Goal: Task Accomplishment & Management: Use online tool/utility

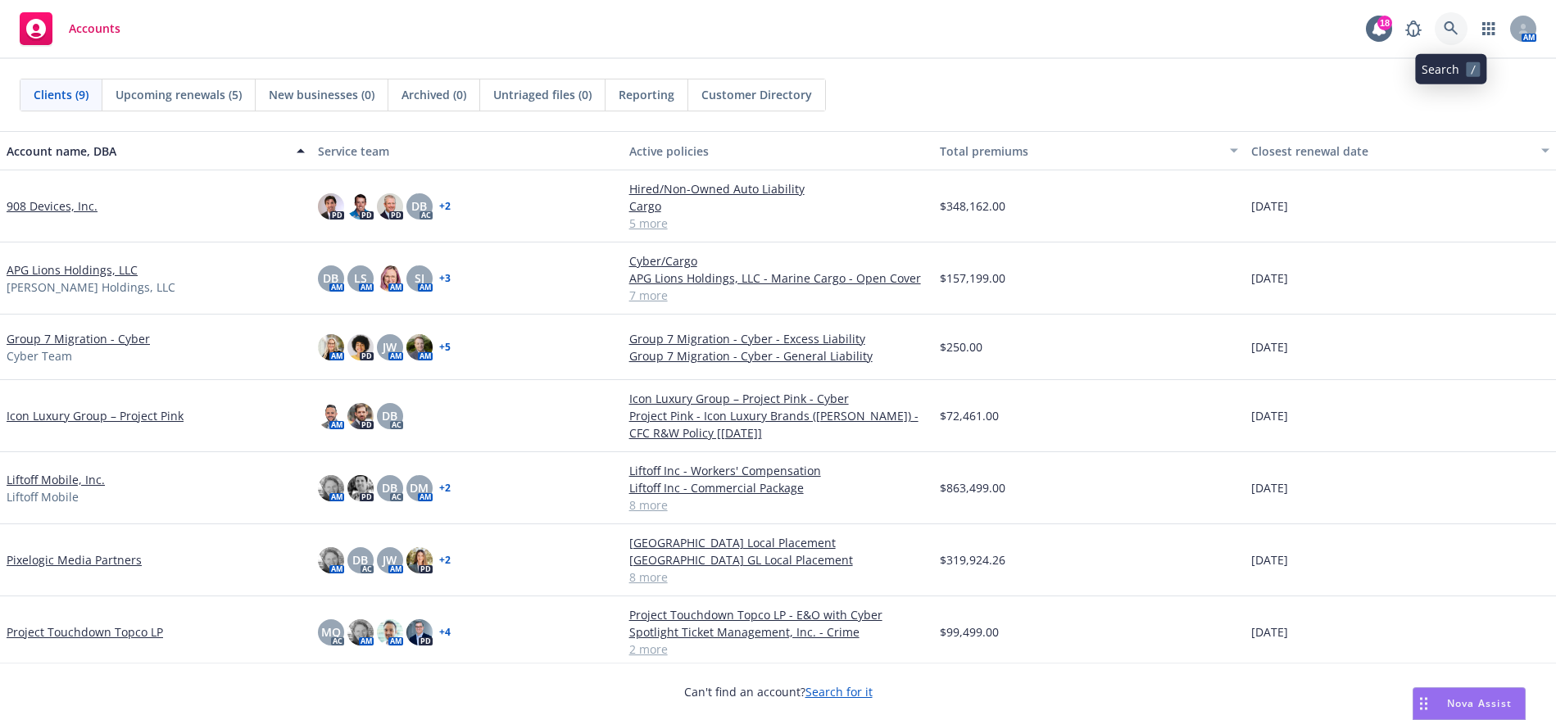
click at [1444, 32] on icon at bounding box center [1451, 28] width 15 height 15
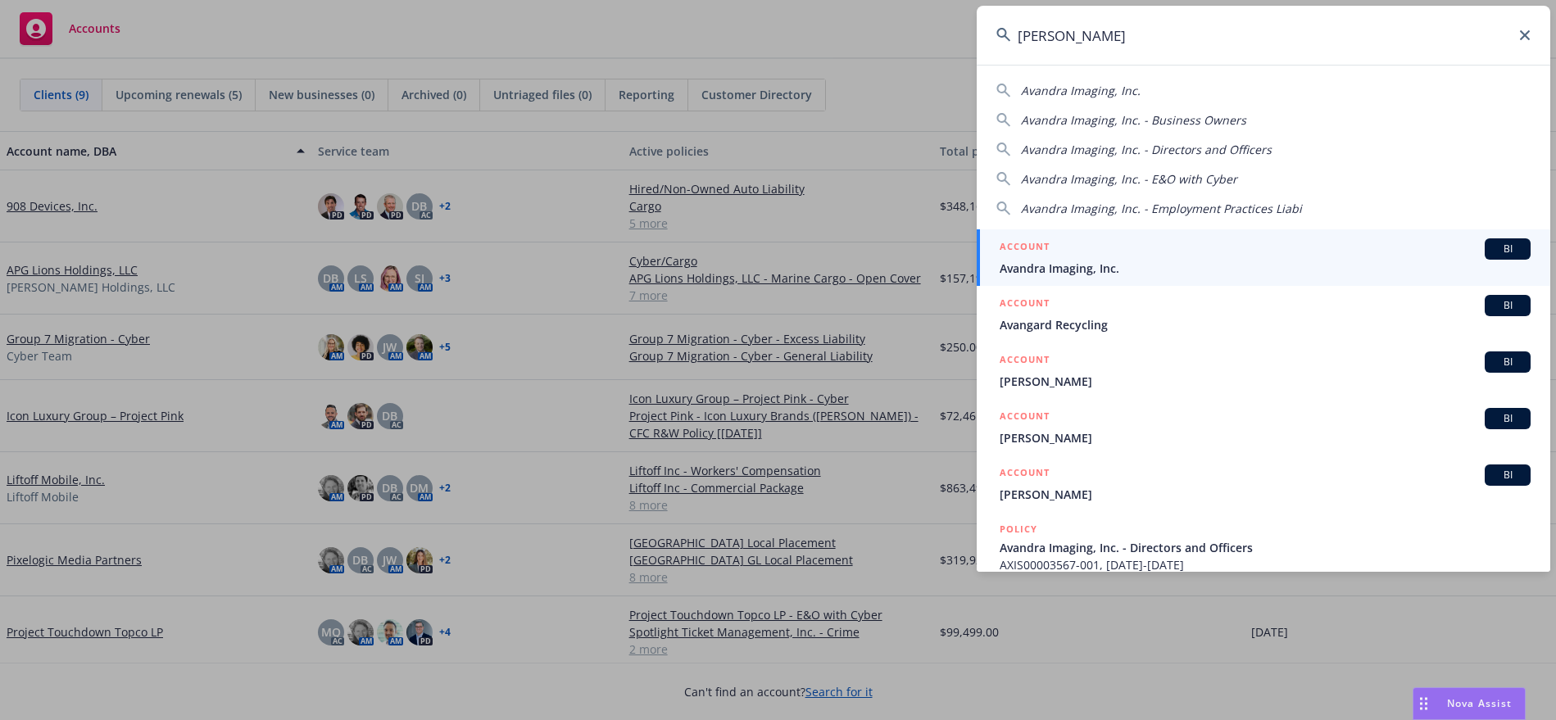
type input "avandra imagin"
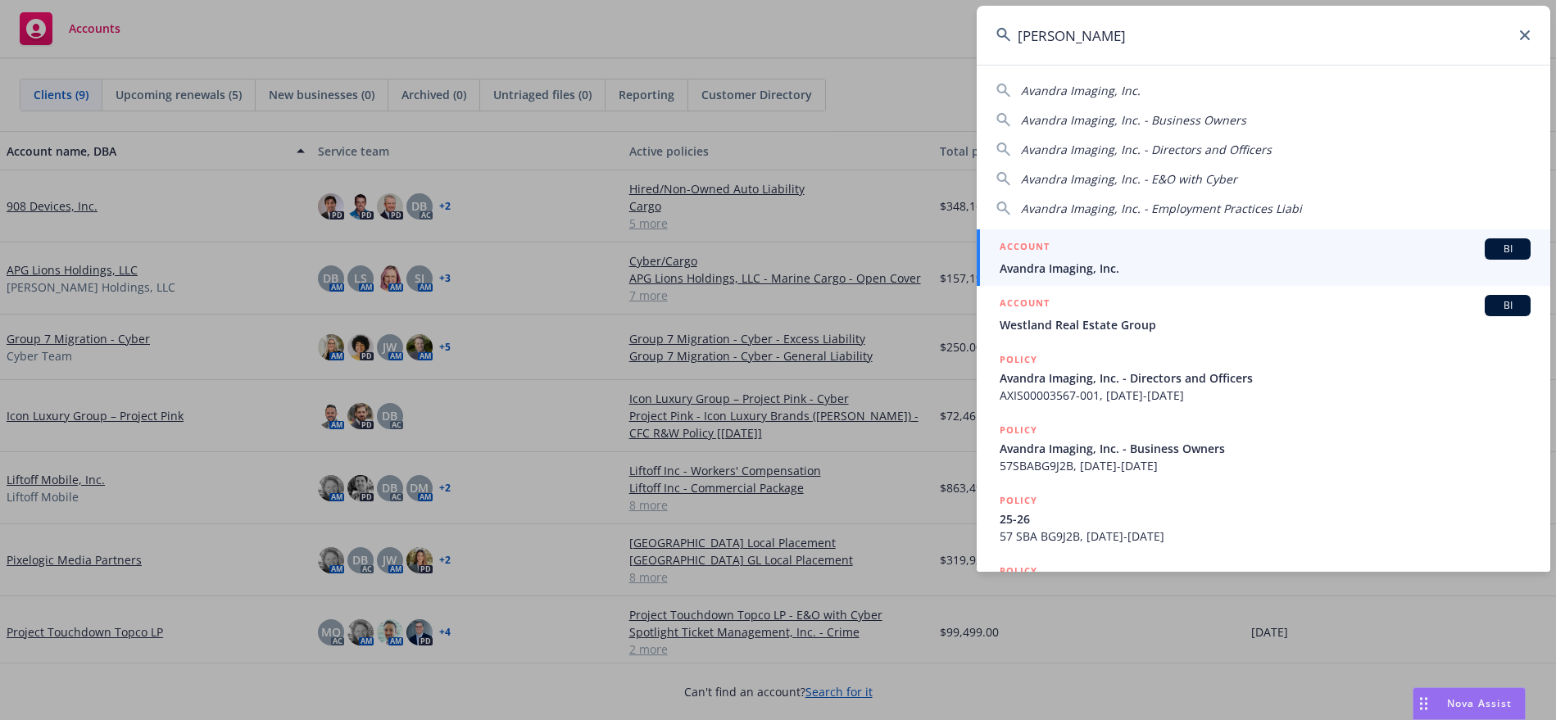
click at [1264, 271] on span "Avandra Imaging, Inc." at bounding box center [1265, 268] width 531 height 17
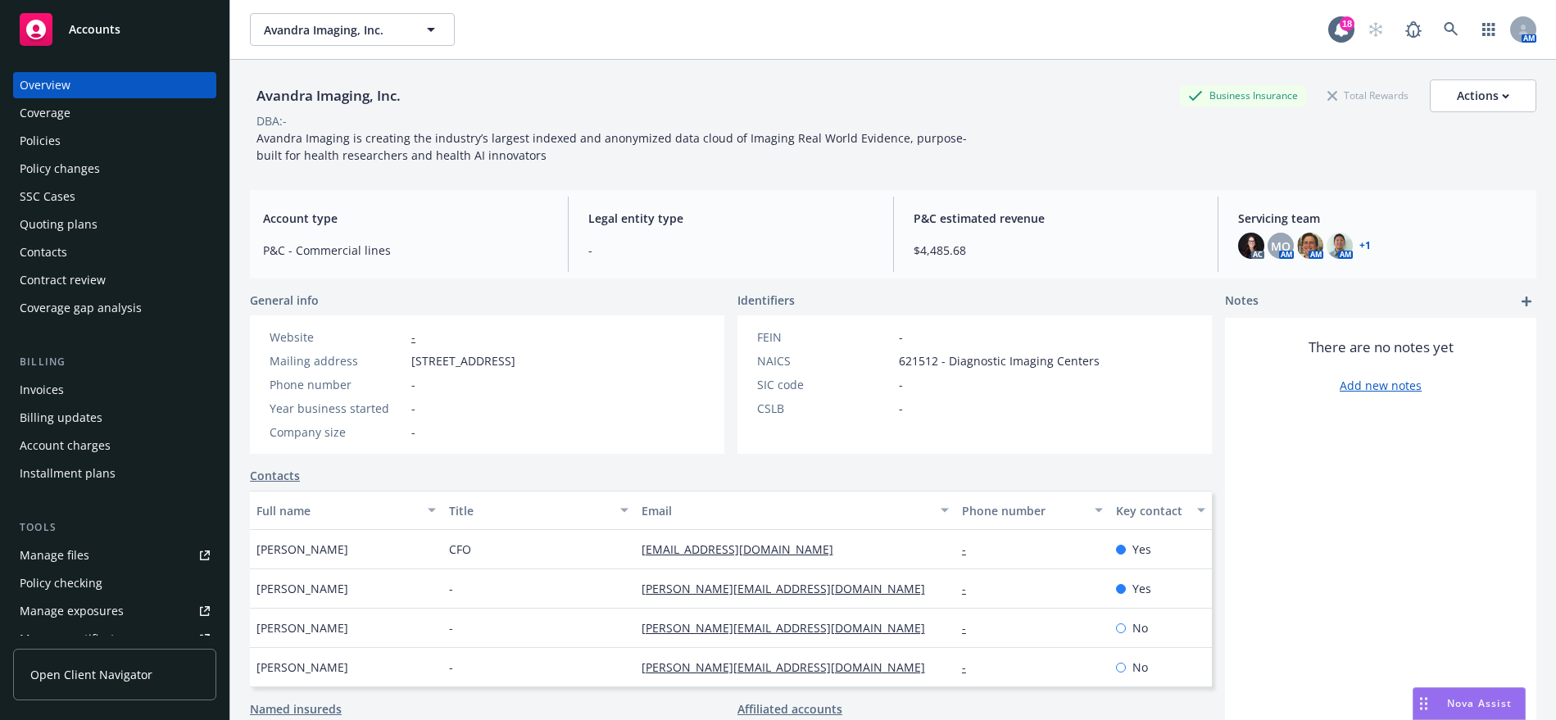
click at [1359, 246] on link "+ 1" at bounding box center [1364, 246] width 11 height 10
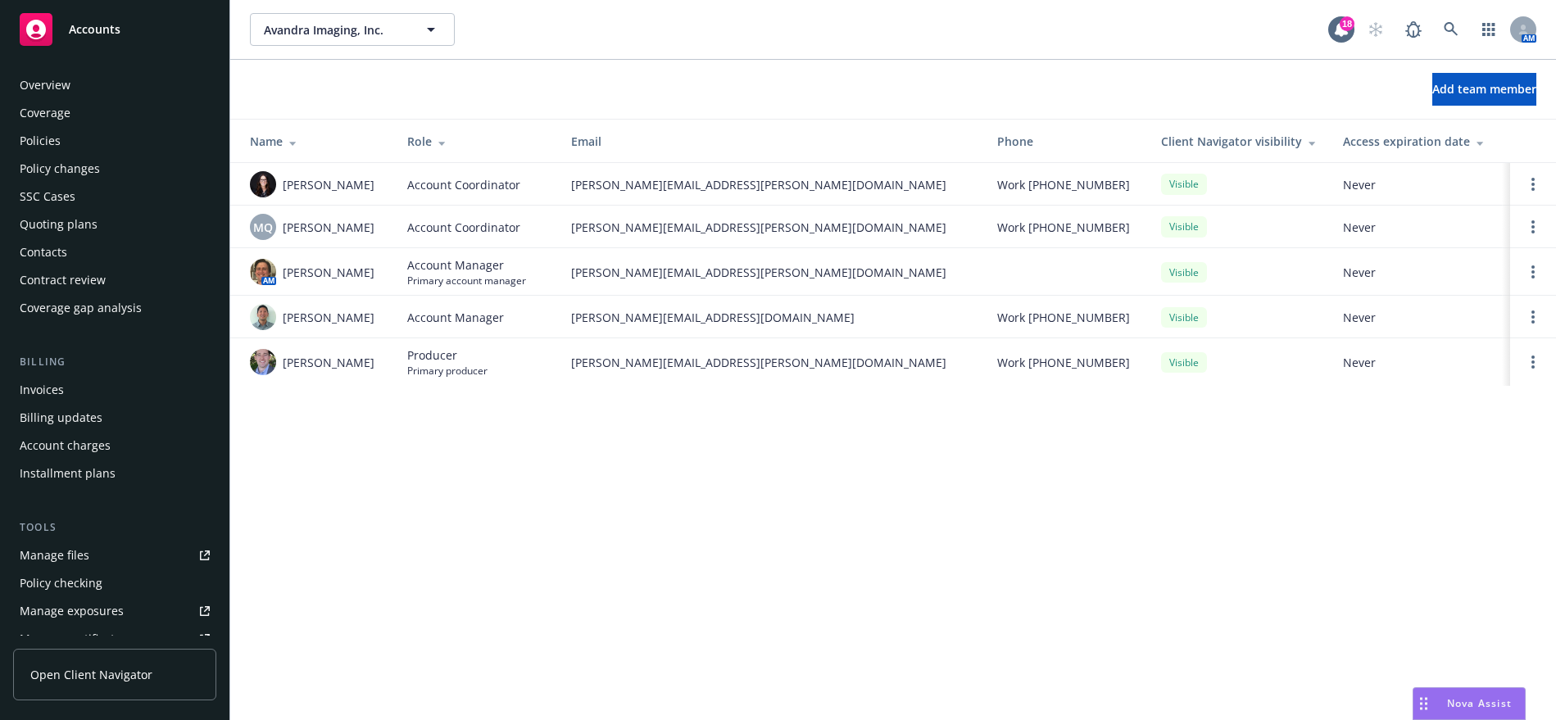
click at [61, 92] on div "Overview" at bounding box center [45, 85] width 51 height 26
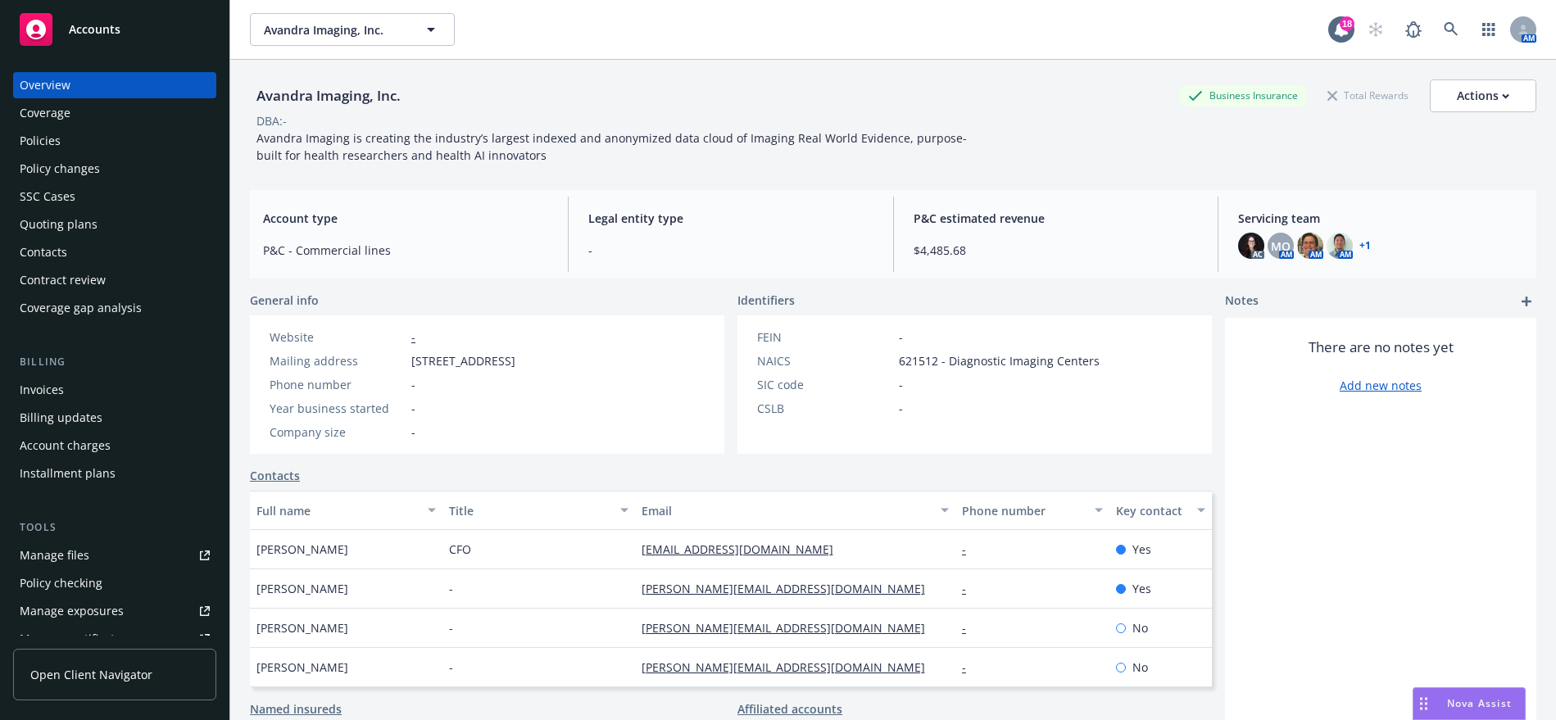
click at [70, 137] on div "Policies" at bounding box center [115, 141] width 190 height 26
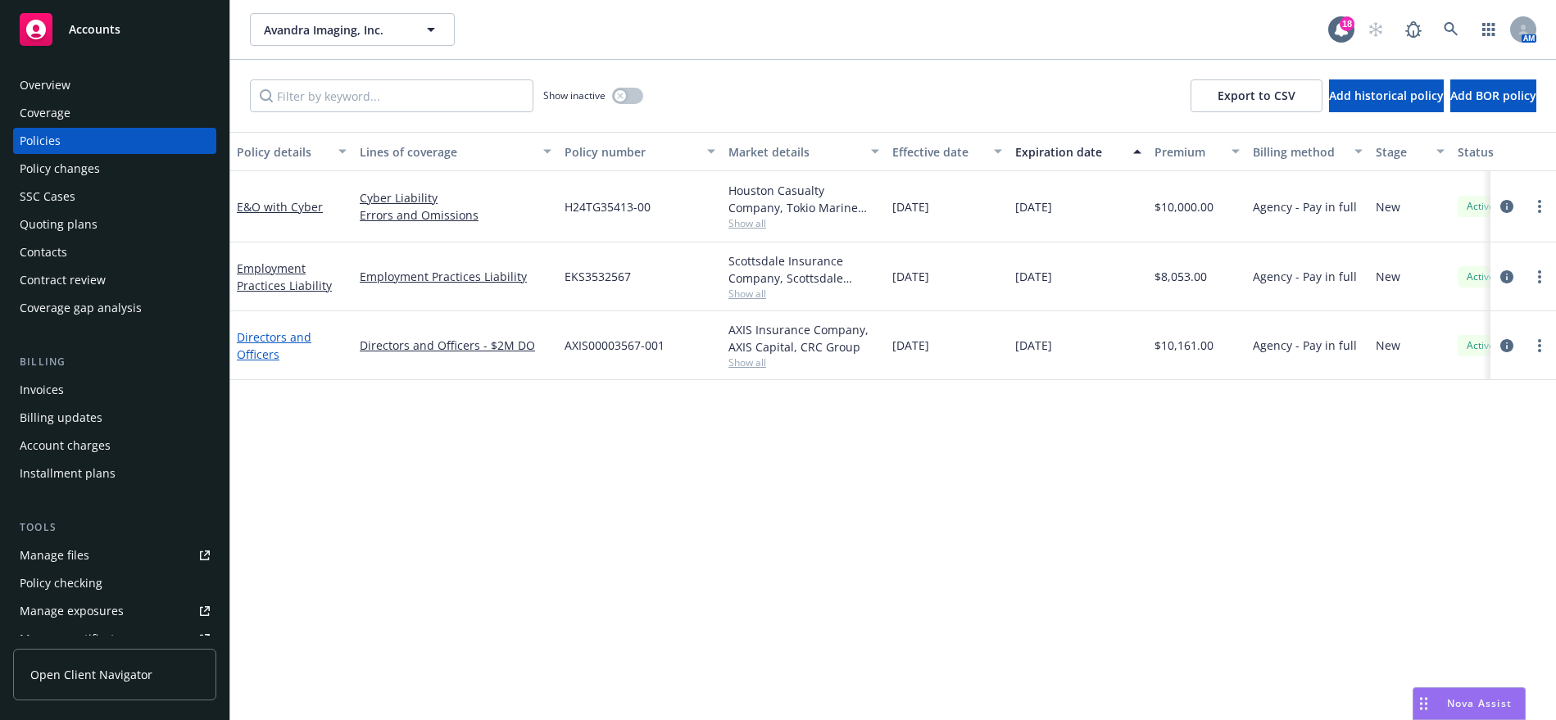
click at [270, 331] on link "Directors and Officers" at bounding box center [274, 345] width 75 height 33
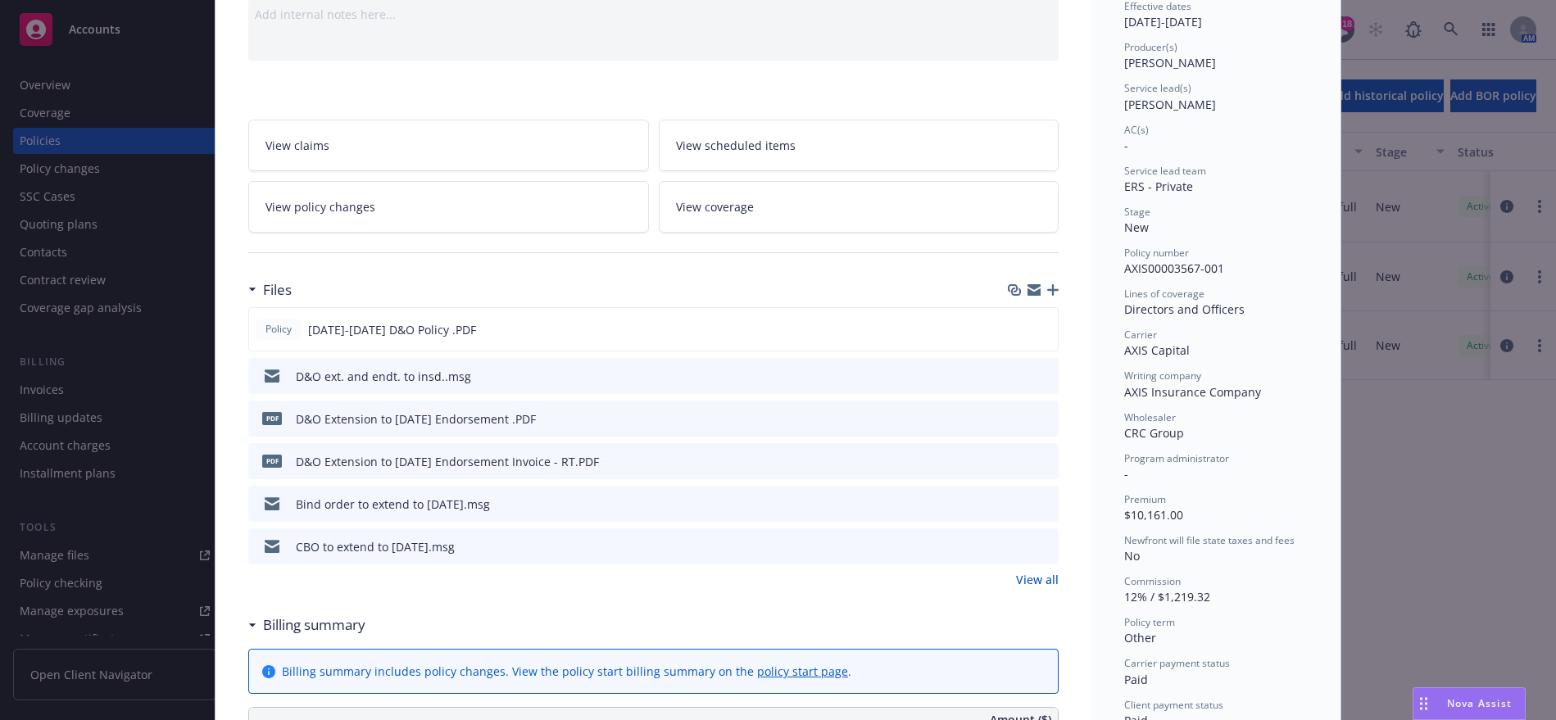
scroll to position [179, 0]
click at [1036, 329] on icon "preview file" at bounding box center [1042, 325] width 15 height 11
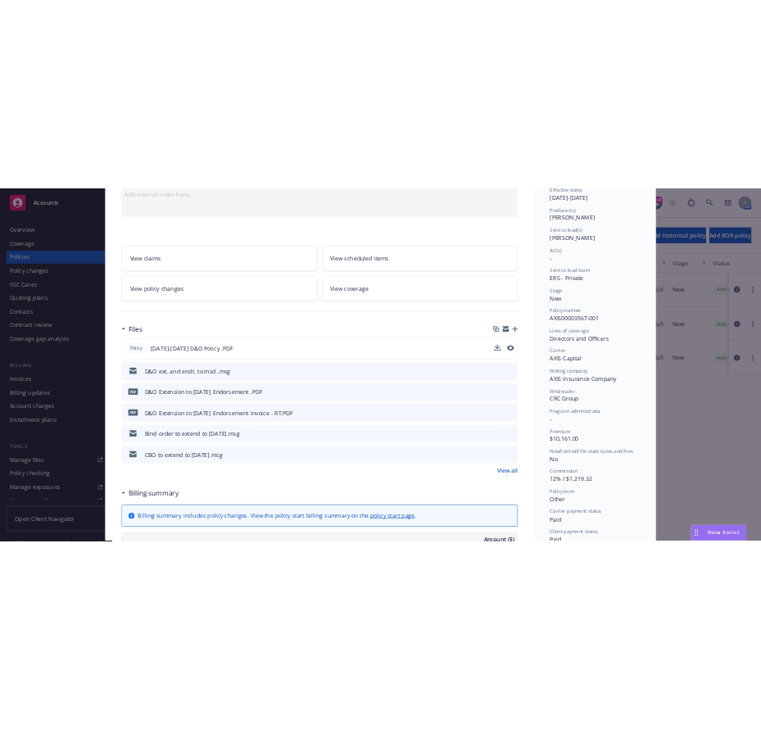
scroll to position [0, 0]
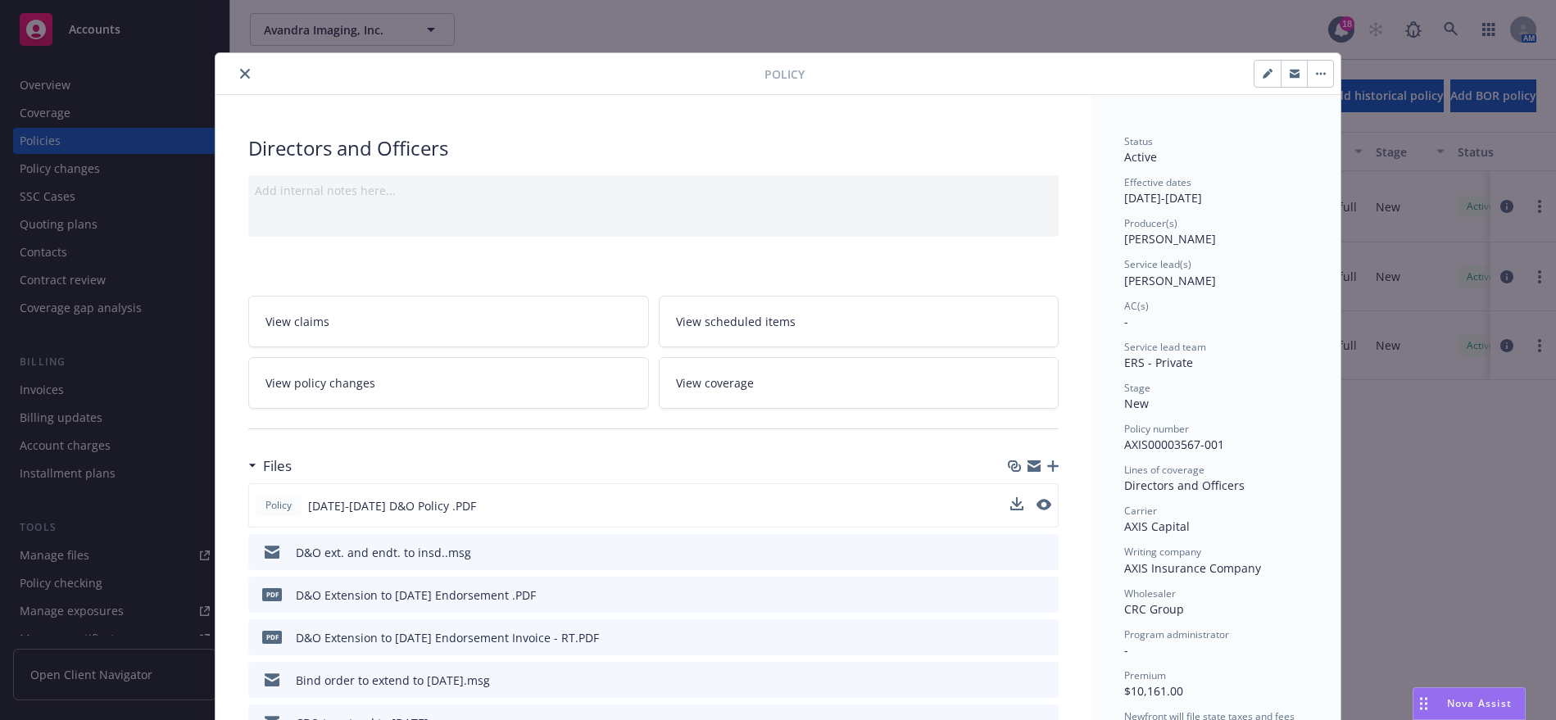
click at [240, 76] on icon "close" at bounding box center [245, 74] width 10 height 10
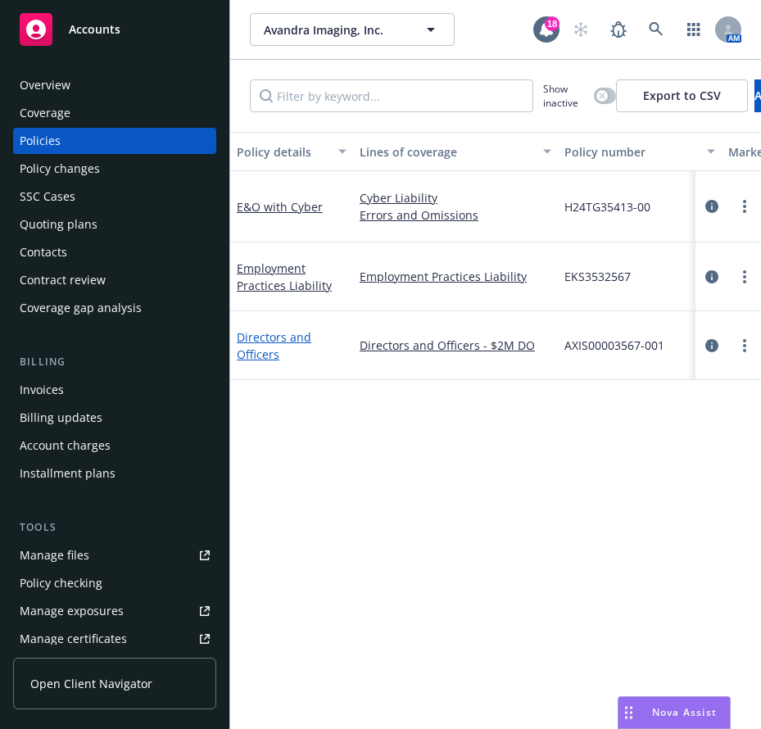
click at [274, 341] on link "Directors and Officers" at bounding box center [274, 345] width 75 height 33
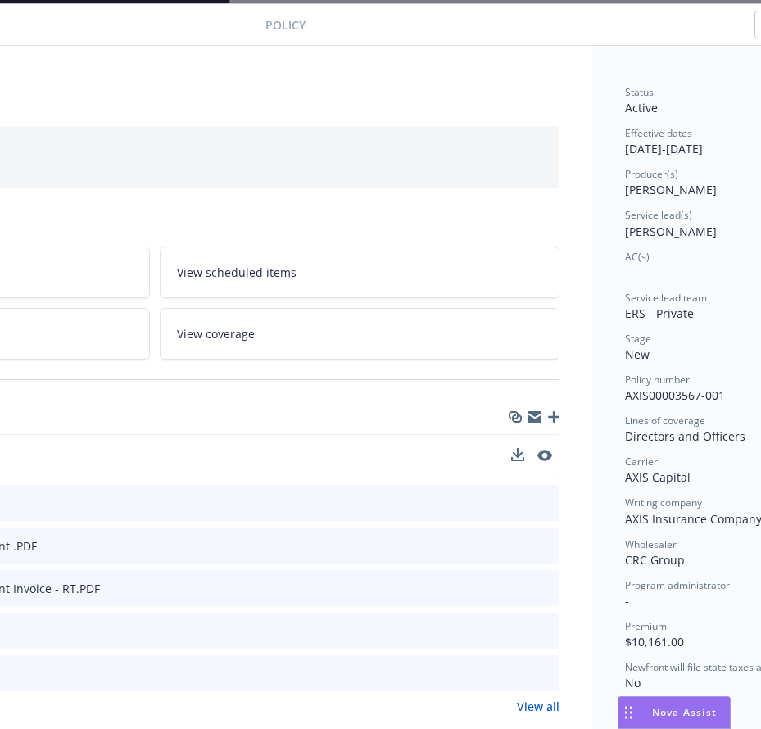
scroll to position [49, 384]
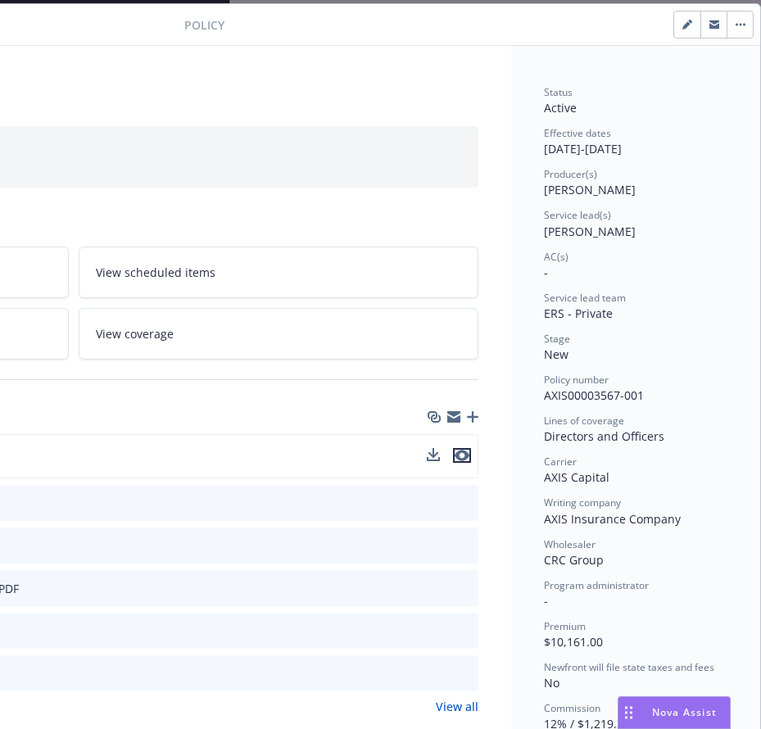
click at [455, 451] on icon "preview file" at bounding box center [462, 455] width 15 height 11
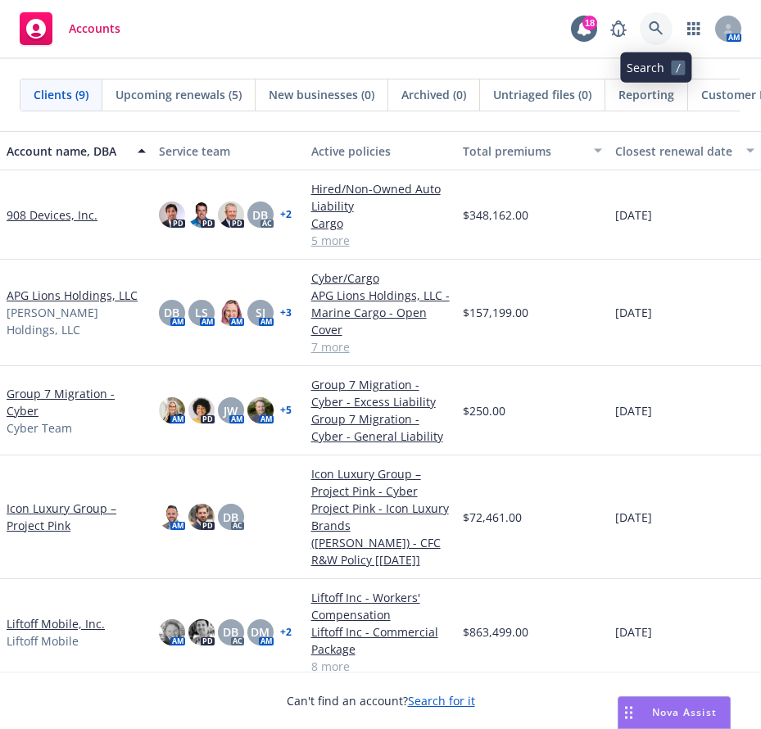
click at [653, 27] on icon at bounding box center [656, 28] width 15 height 15
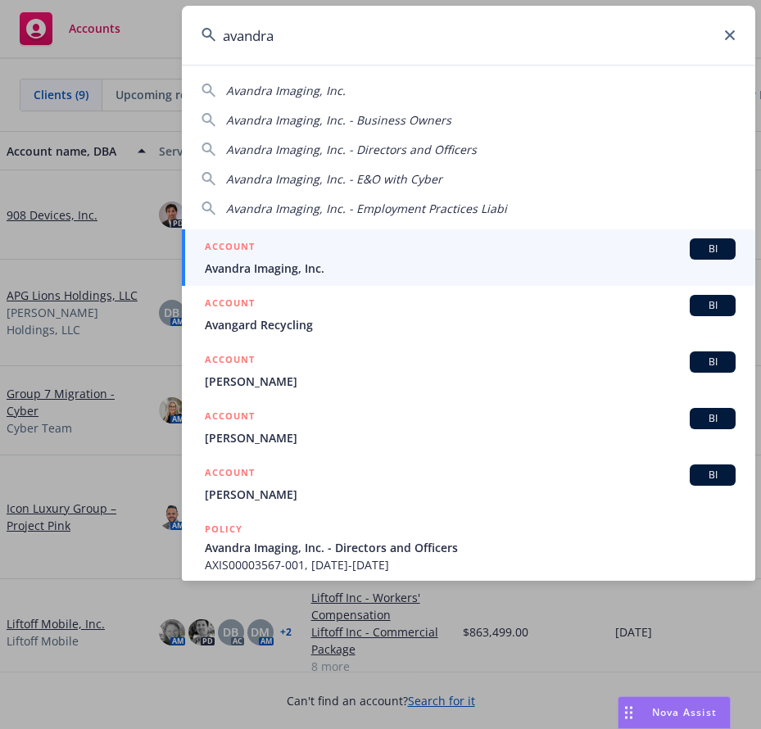
type input "avandra"
click at [324, 266] on span "Avandra Imaging, Inc." at bounding box center [470, 268] width 531 height 17
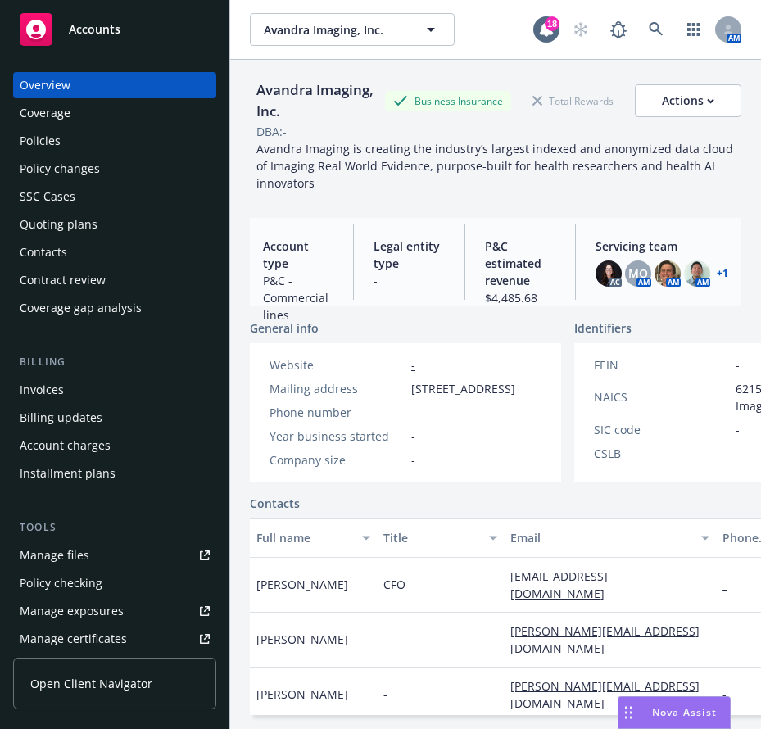
click at [125, 143] on div "Policies" at bounding box center [115, 141] width 190 height 26
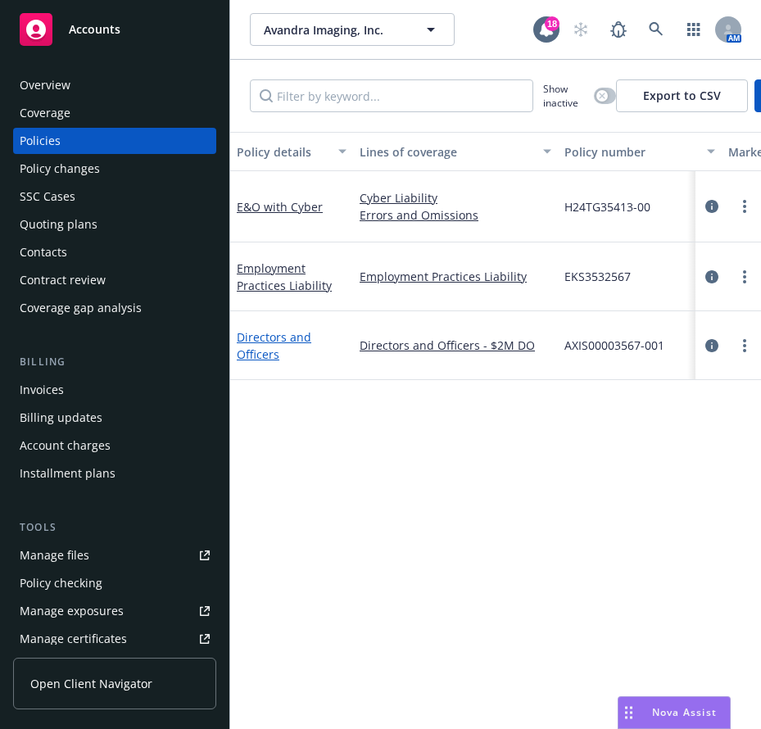
click at [274, 342] on link "Directors and Officers" at bounding box center [274, 345] width 75 height 33
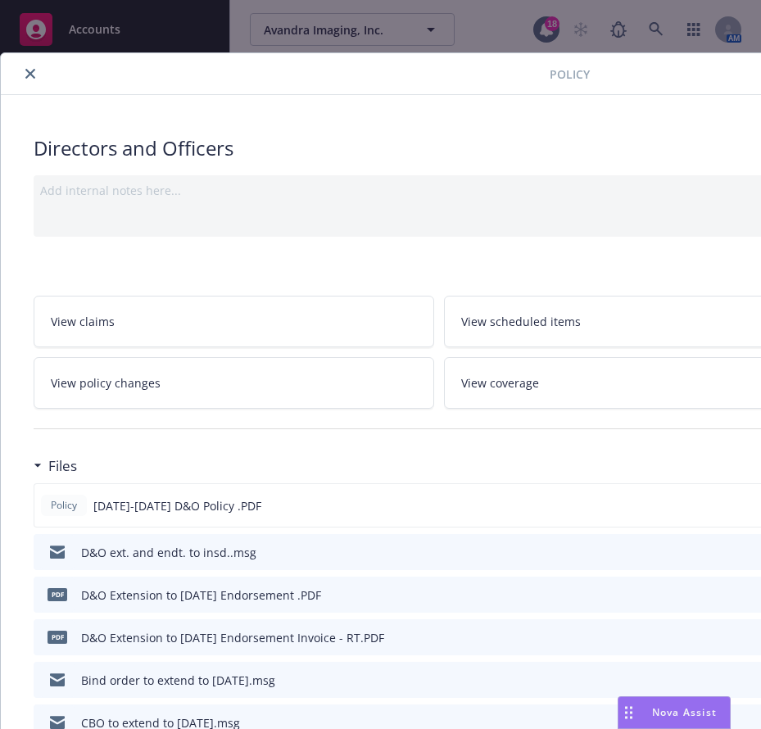
drag, startPoint x: 380, startPoint y: 102, endPoint x: 379, endPoint y: 64, distance: 37.7
click at [379, 64] on div at bounding box center [278, 74] width 542 height 20
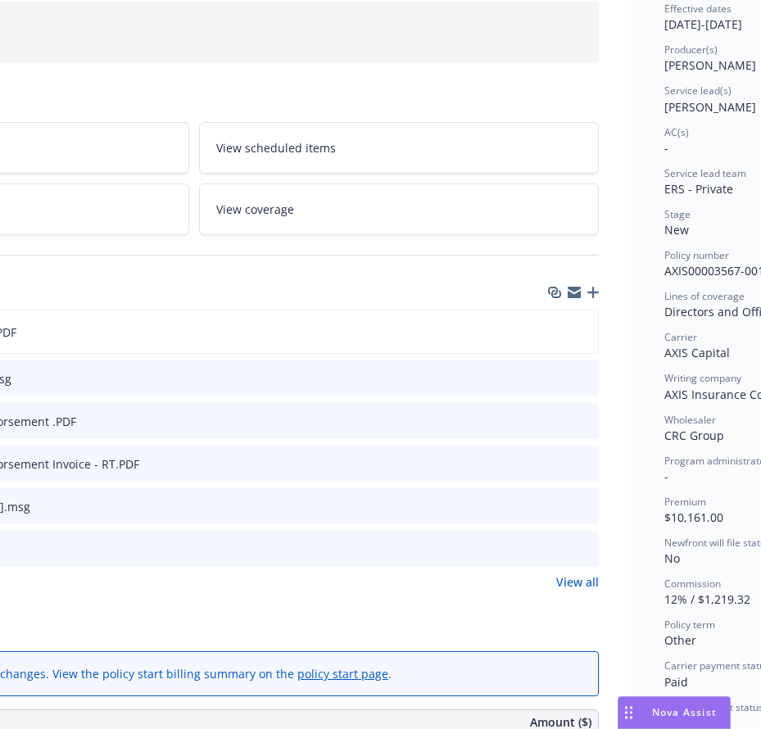
scroll to position [174, 250]
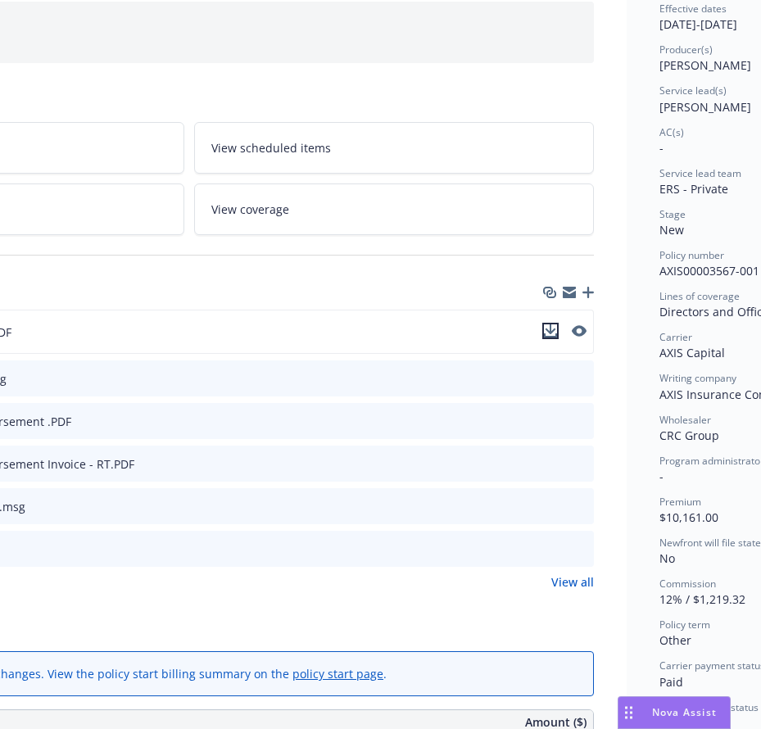
click at [547, 336] on icon "download file" at bounding box center [550, 335] width 13 height 4
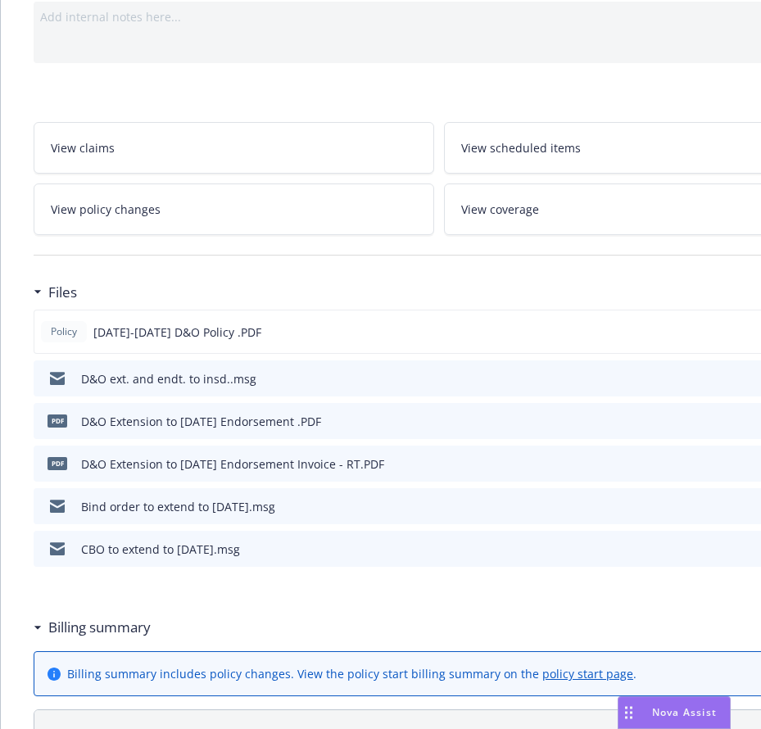
scroll to position [0, 0]
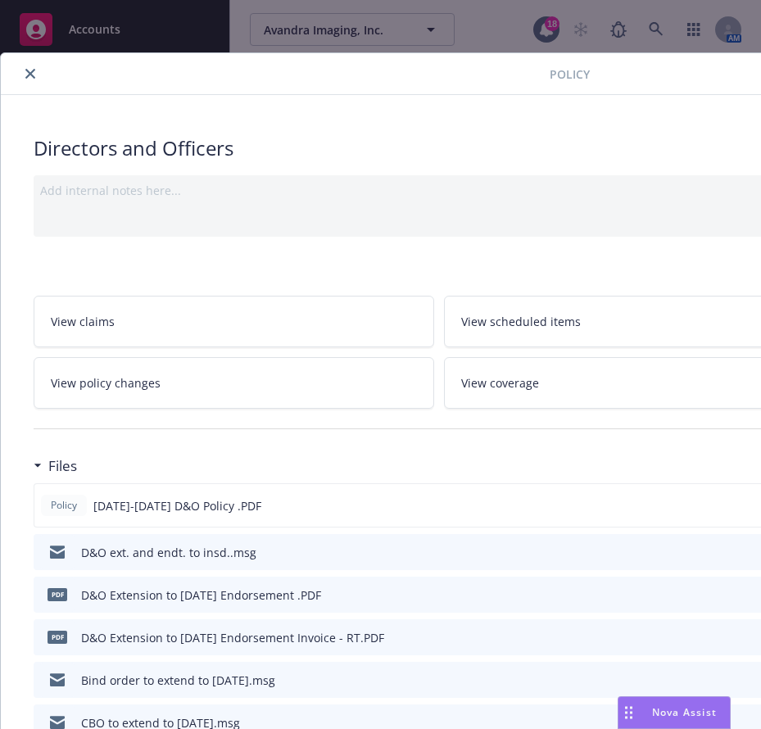
click at [25, 69] on icon "close" at bounding box center [30, 74] width 10 height 10
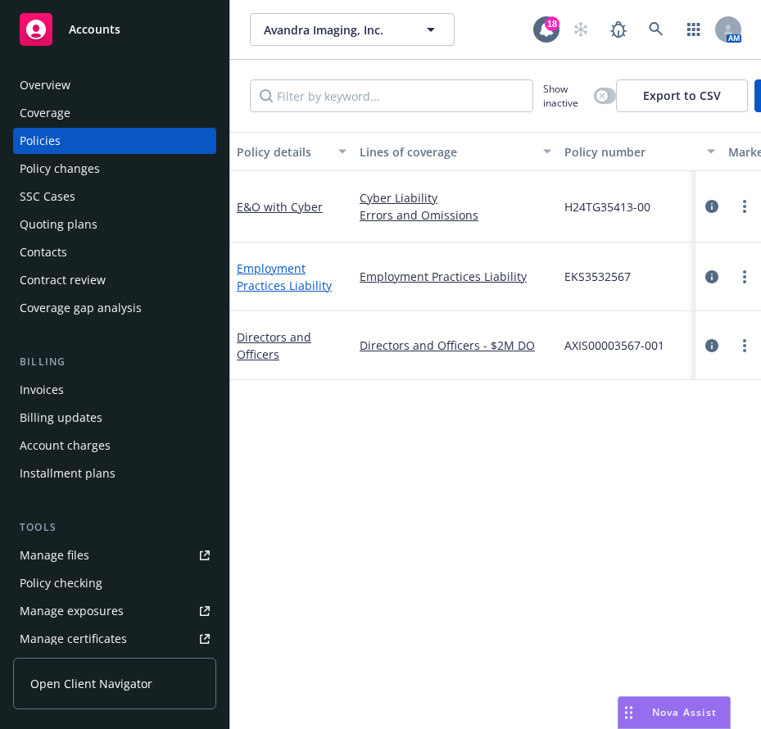
click at [286, 285] on link "Employment Practices Liability" at bounding box center [284, 277] width 95 height 33
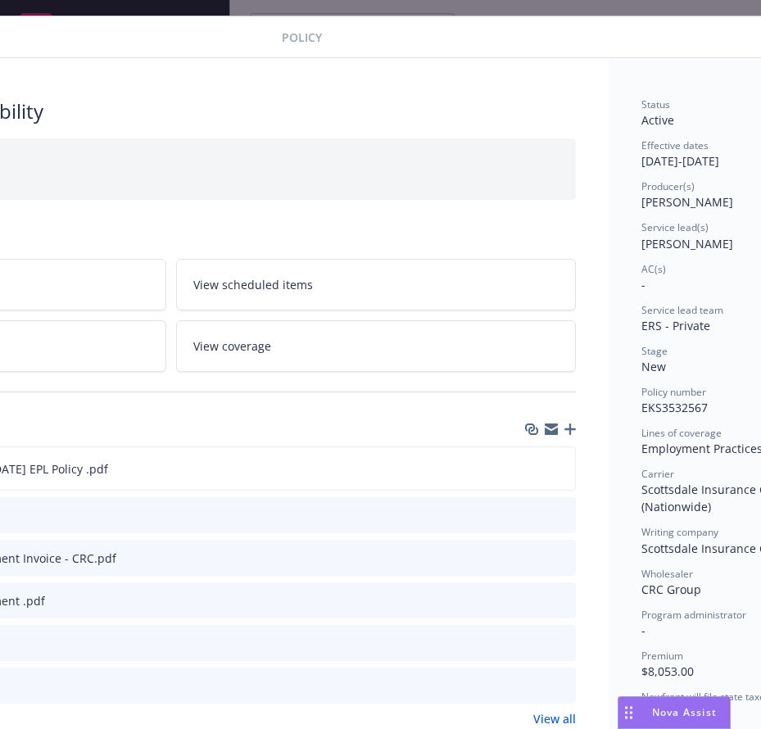
scroll to position [37, 285]
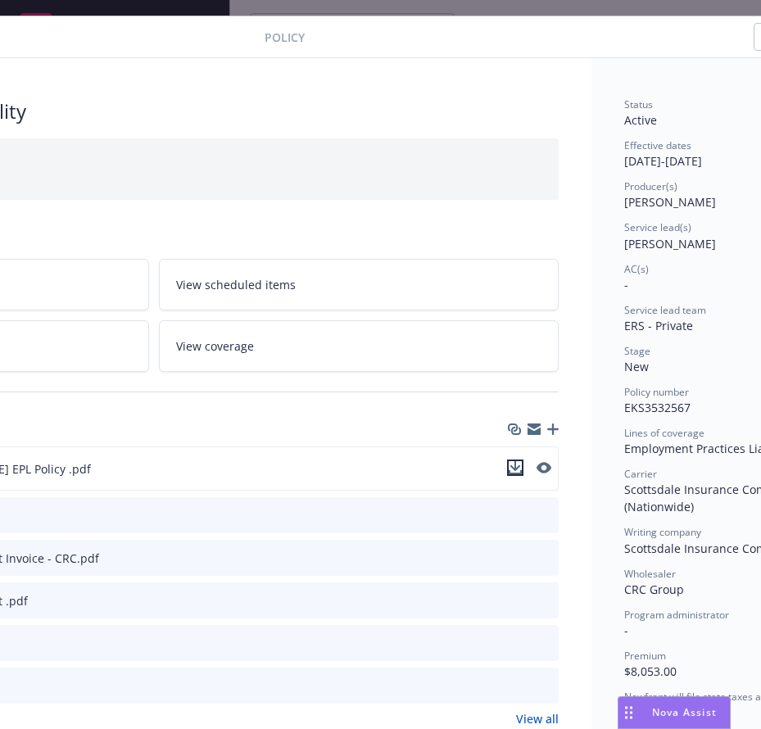
click at [515, 472] on icon "download file" at bounding box center [515, 467] width 13 height 13
click at [637, 585] on span "CRC Group" at bounding box center [654, 590] width 60 height 16
click at [443, 159] on div "Add internal notes here..." at bounding box center [153, 153] width 797 height 17
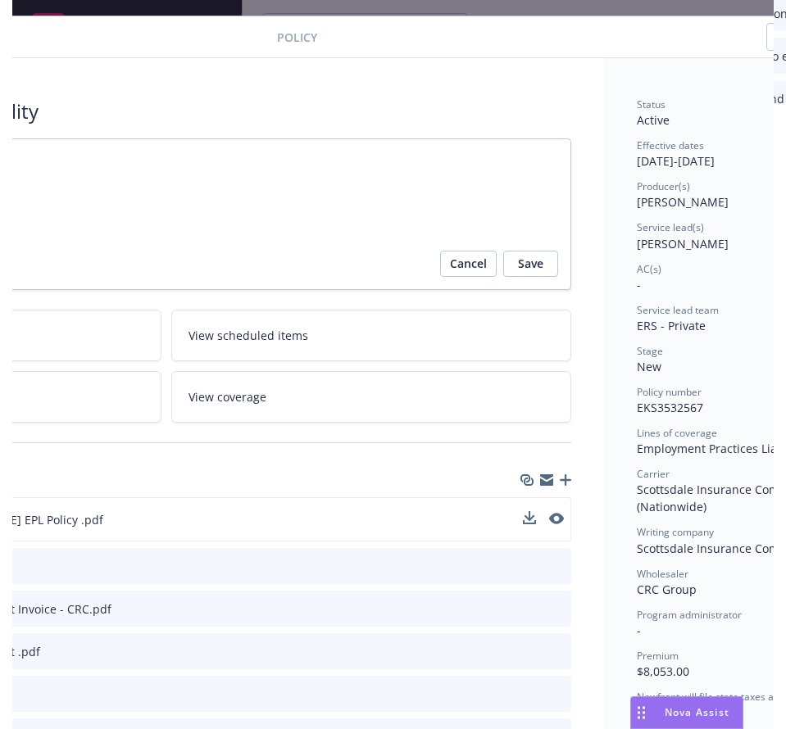
scroll to position [0, 0]
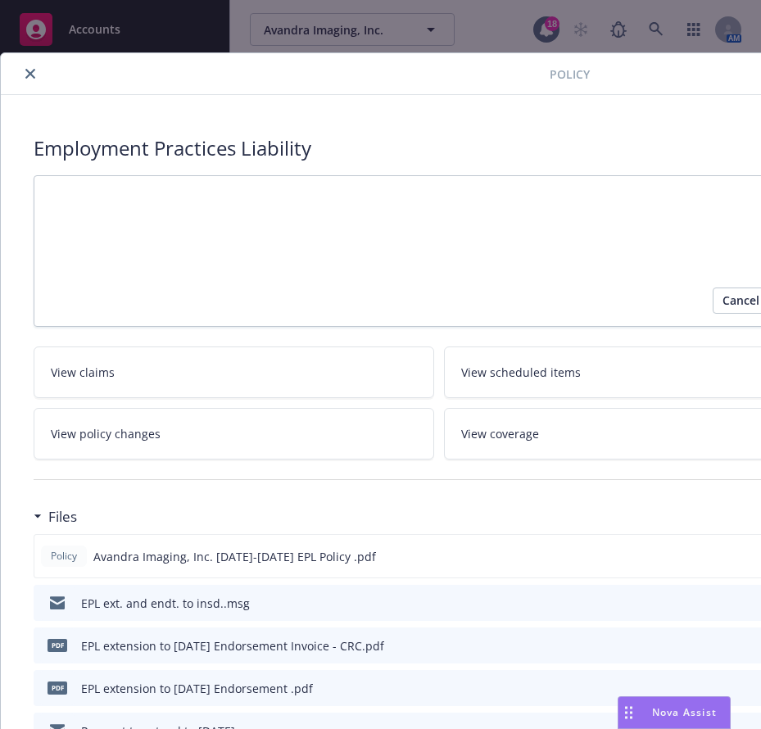
click at [31, 76] on icon "close" at bounding box center [30, 74] width 10 height 10
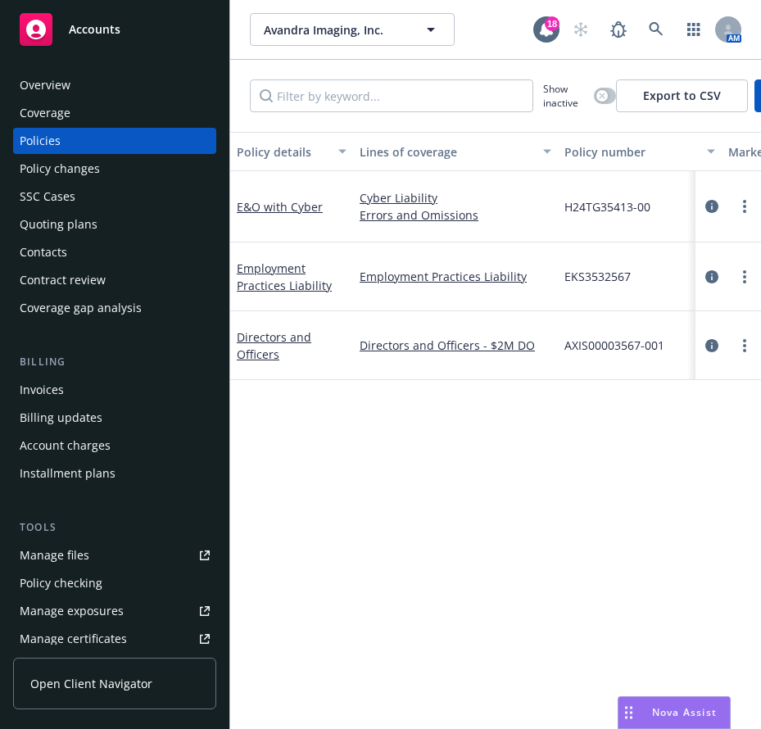
click at [535, 458] on div "Policy details Lines of coverage Policy number Market details Effective date Ex…" at bounding box center [495, 421] width 531 height 578
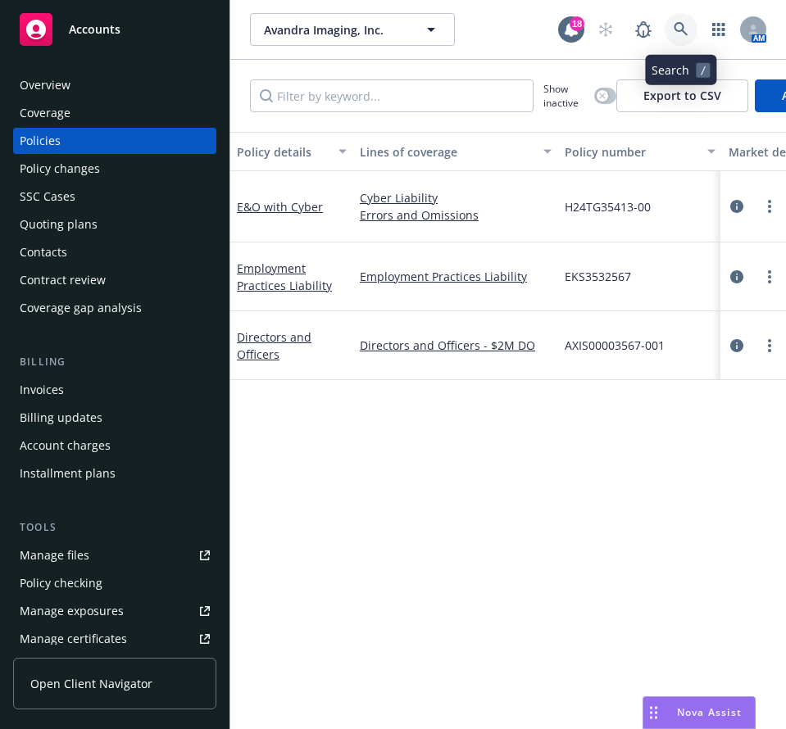
click at [686, 20] on link at bounding box center [680, 29] width 33 height 33
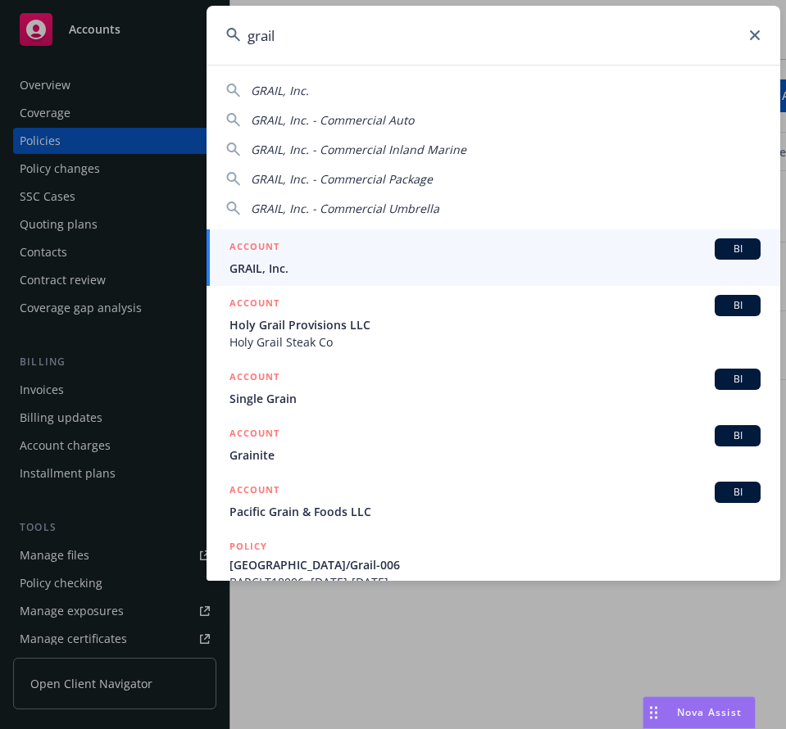
type input "grail"
click at [350, 264] on span "GRAIL, Inc." at bounding box center [494, 268] width 531 height 17
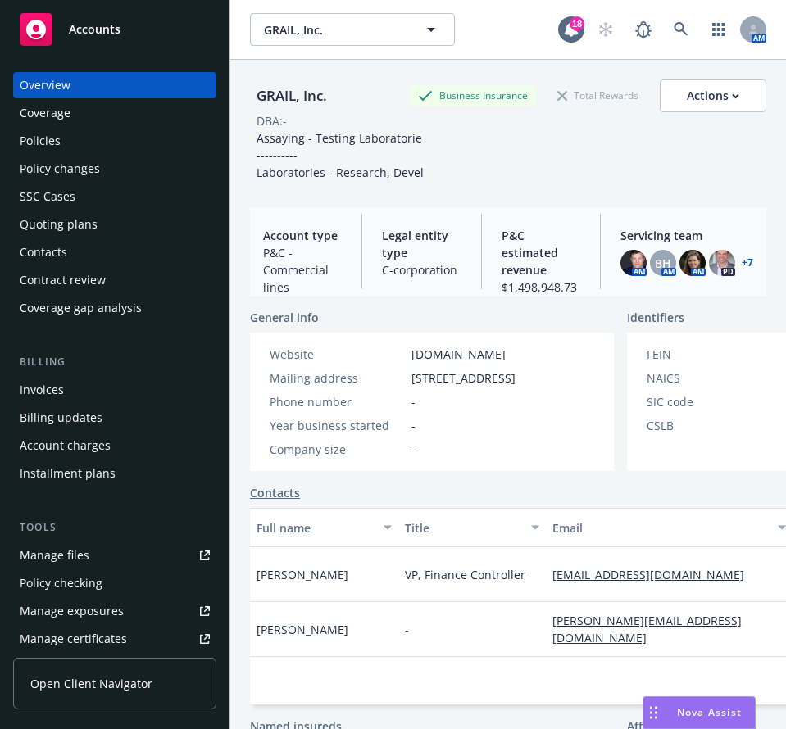
click at [86, 138] on div "Policies" at bounding box center [115, 141] width 190 height 26
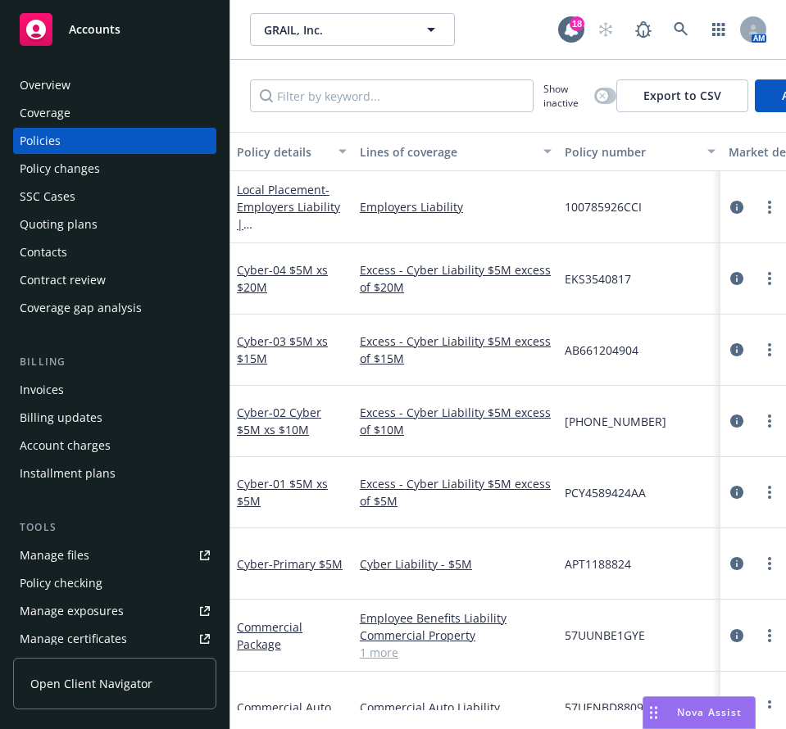
click at [76, 221] on div "Quoting plans" at bounding box center [59, 224] width 78 height 26
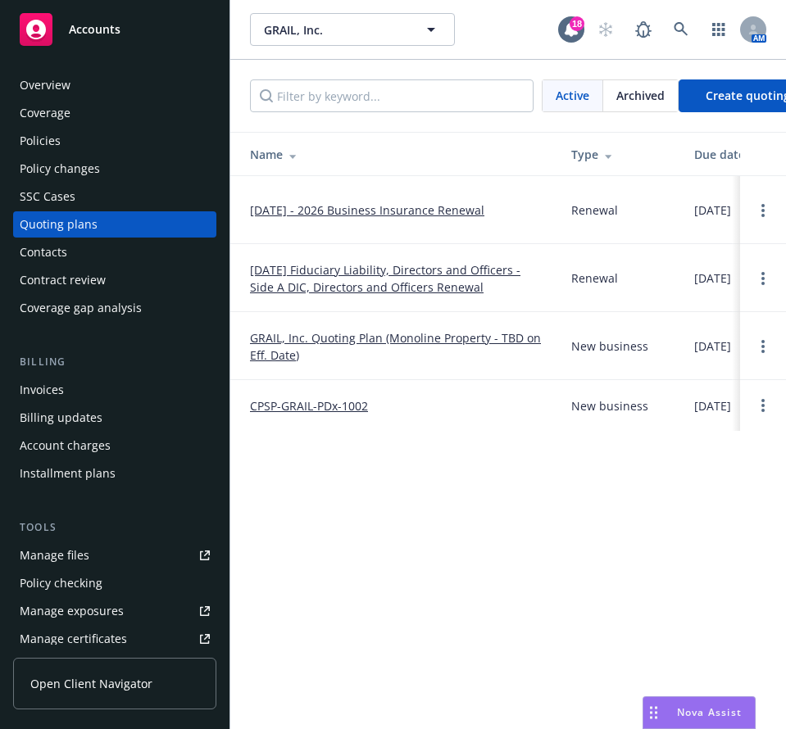
click at [338, 202] on link "[DATE] - 2026 Business Insurance Renewal" at bounding box center [367, 210] width 234 height 17
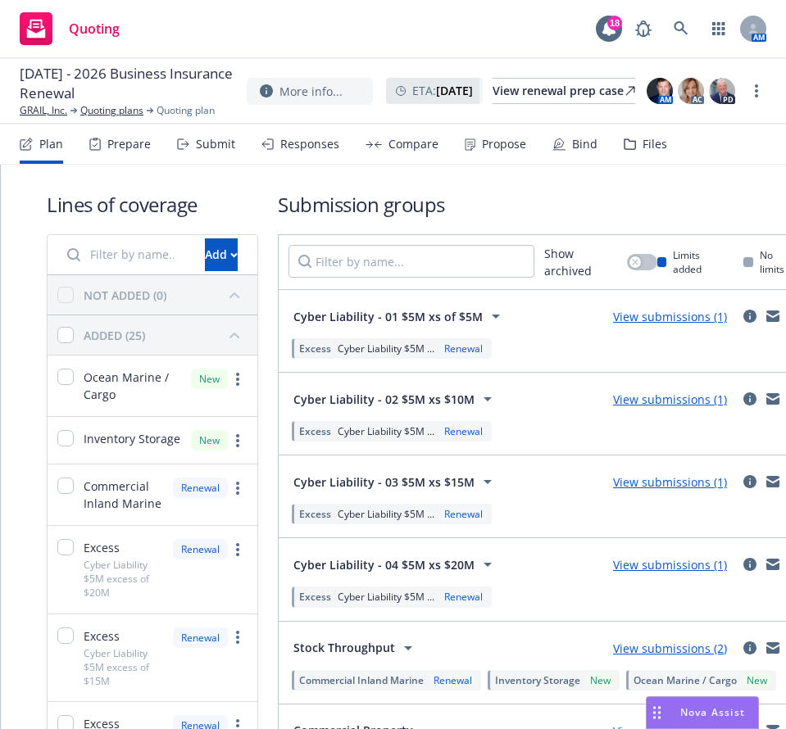
click at [507, 146] on div "Propose" at bounding box center [504, 144] width 44 height 13
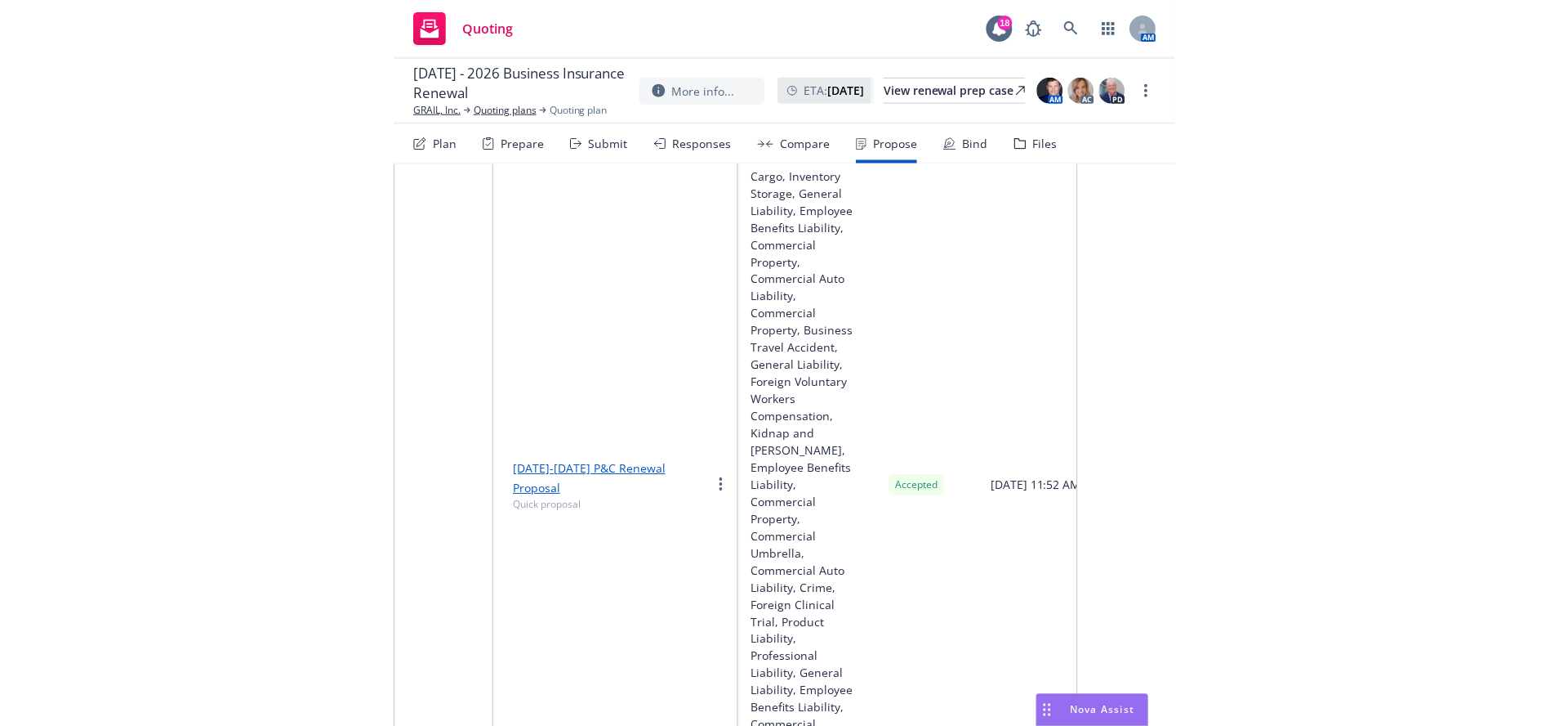
scroll to position [219, 0]
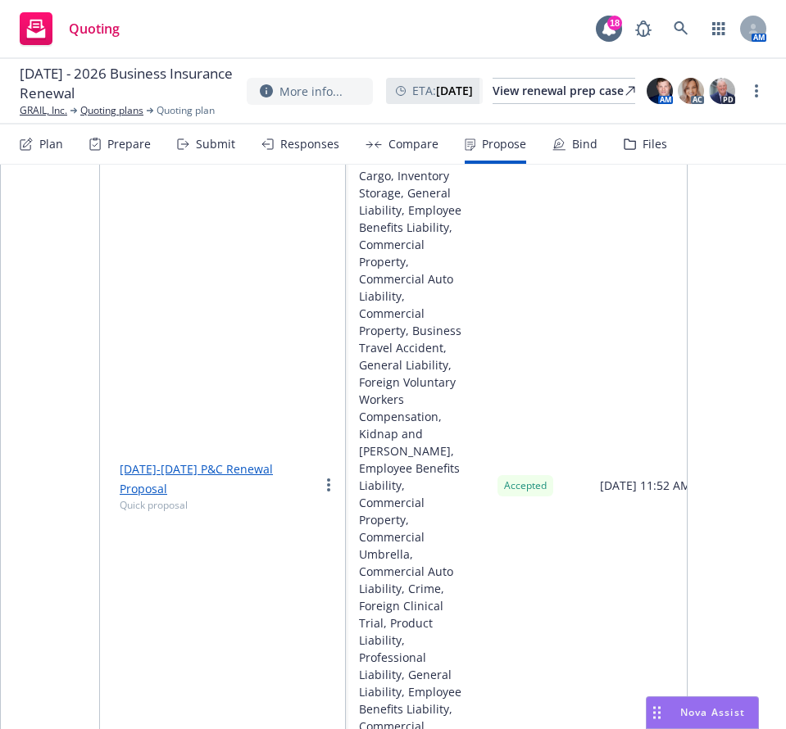
click at [83, 338] on div "Proposals Show voided proposals Quick proposal Open proposal builder Proposal n…" at bounding box center [393, 400] width 785 height 911
click at [41, 338] on div "Proposals Show voided proposals Quick proposal Open proposal builder Proposal n…" at bounding box center [393, 400] width 785 height 911
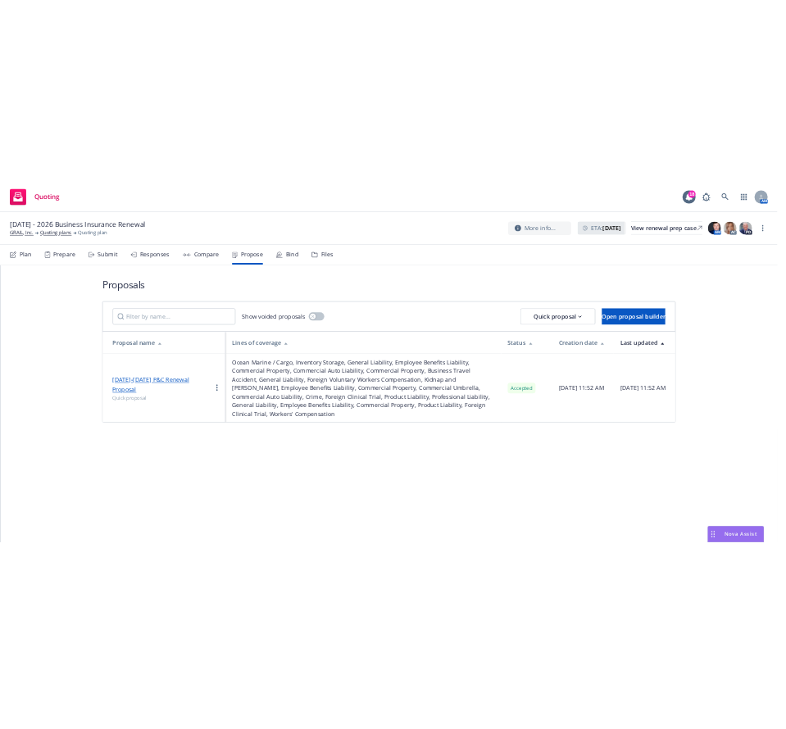
scroll to position [0, 0]
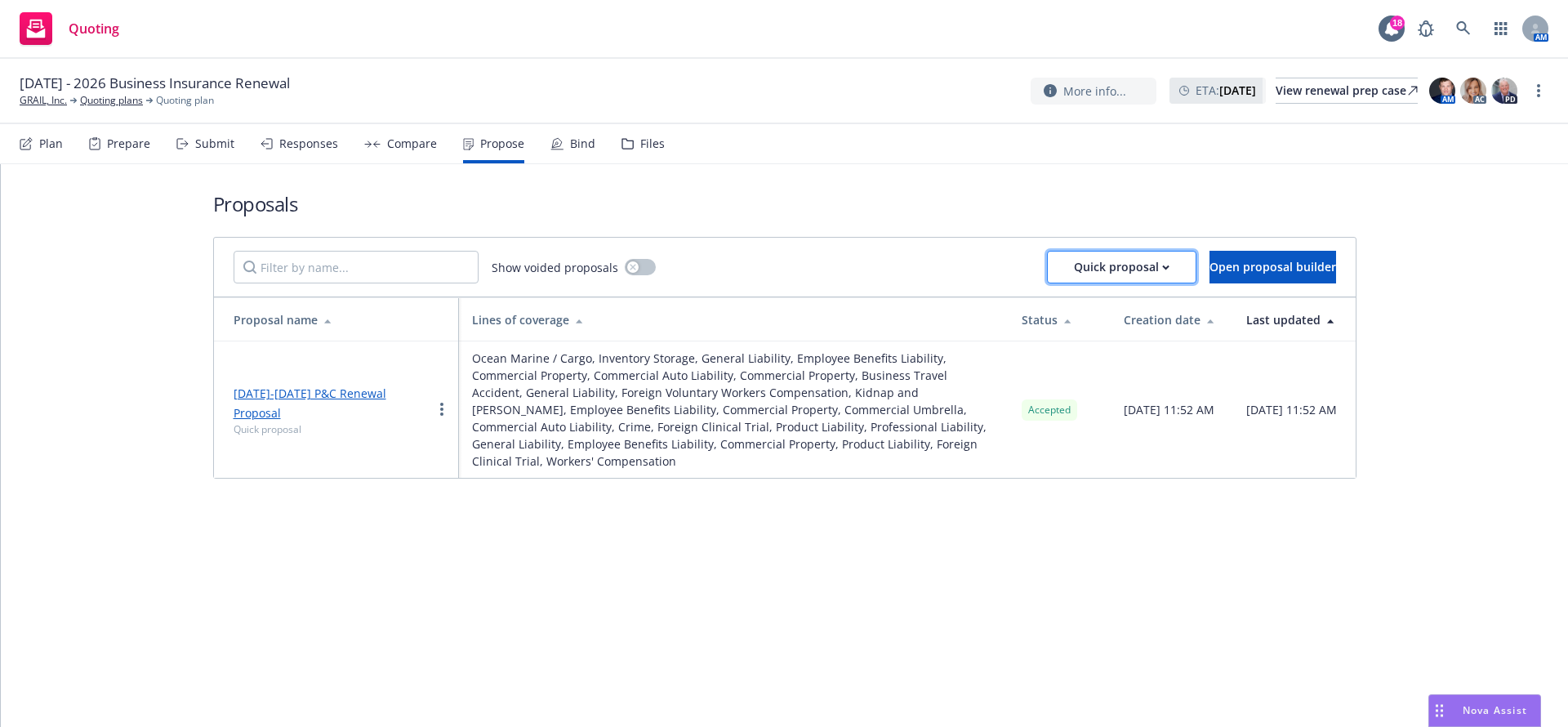
click at [783, 273] on div "Quick proposal" at bounding box center [1121, 266] width 96 height 31
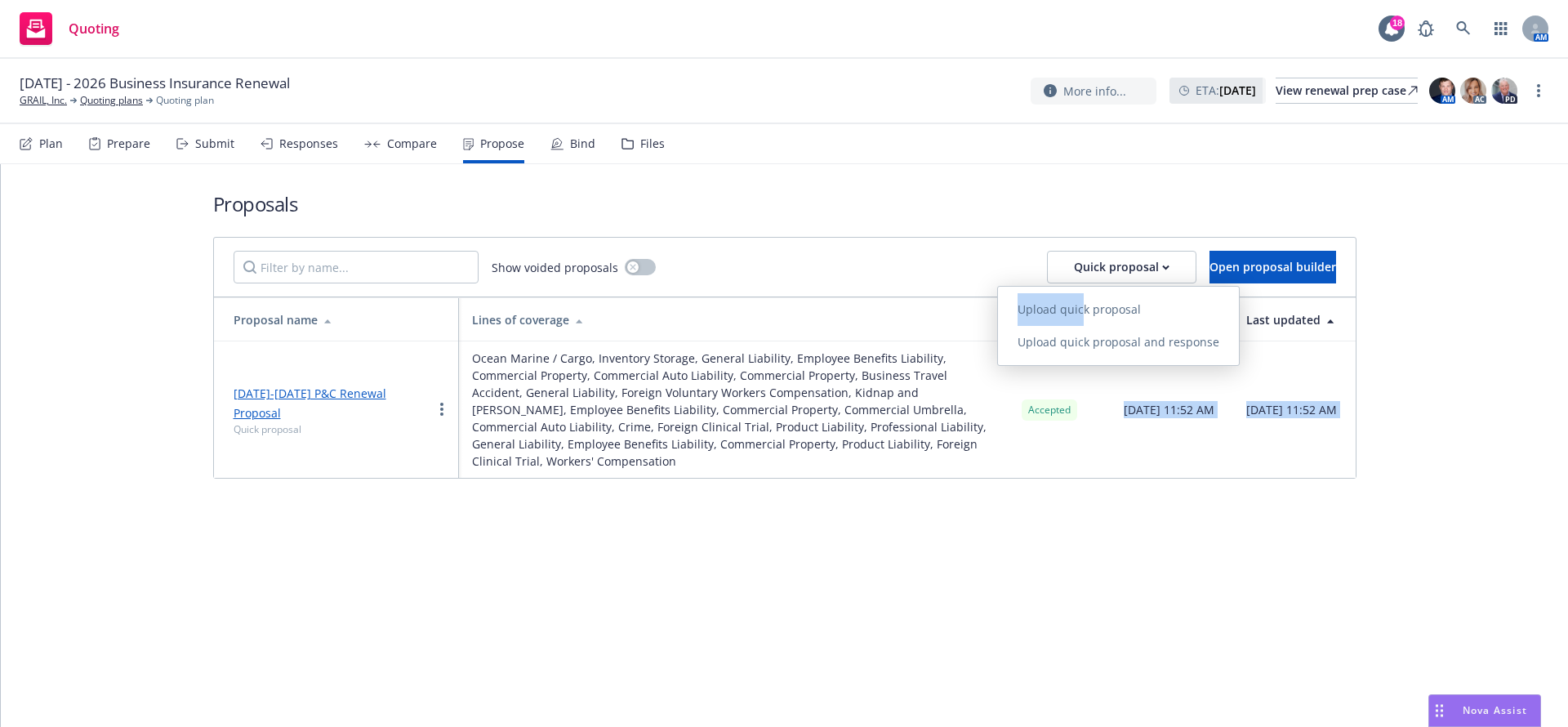
drag, startPoint x: 1079, startPoint y: 310, endPoint x: 1060, endPoint y: 395, distance: 87.1
click at [783, 395] on body "Quoting 18 AM [DATE] - 2026 Business Insurance Renewal GRAIL, Inc. Quoting plan…" at bounding box center [784, 363] width 1568 height 727
click at [783, 346] on span "Upload quick proposal and response" at bounding box center [1118, 342] width 241 height 16
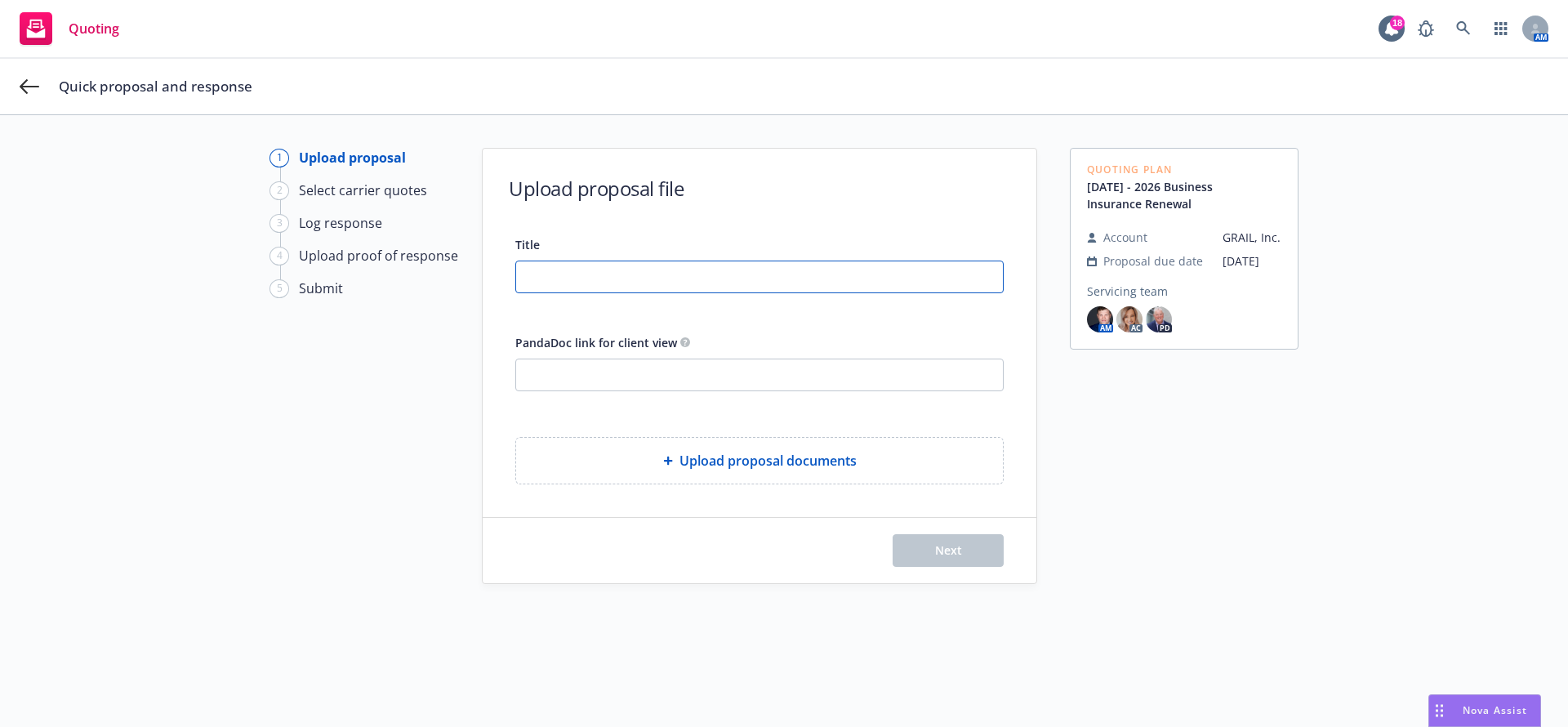
drag, startPoint x: 720, startPoint y: 299, endPoint x: 758, endPoint y: 274, distance: 45.5
click at [758, 274] on input "Title" at bounding box center [760, 276] width 486 height 31
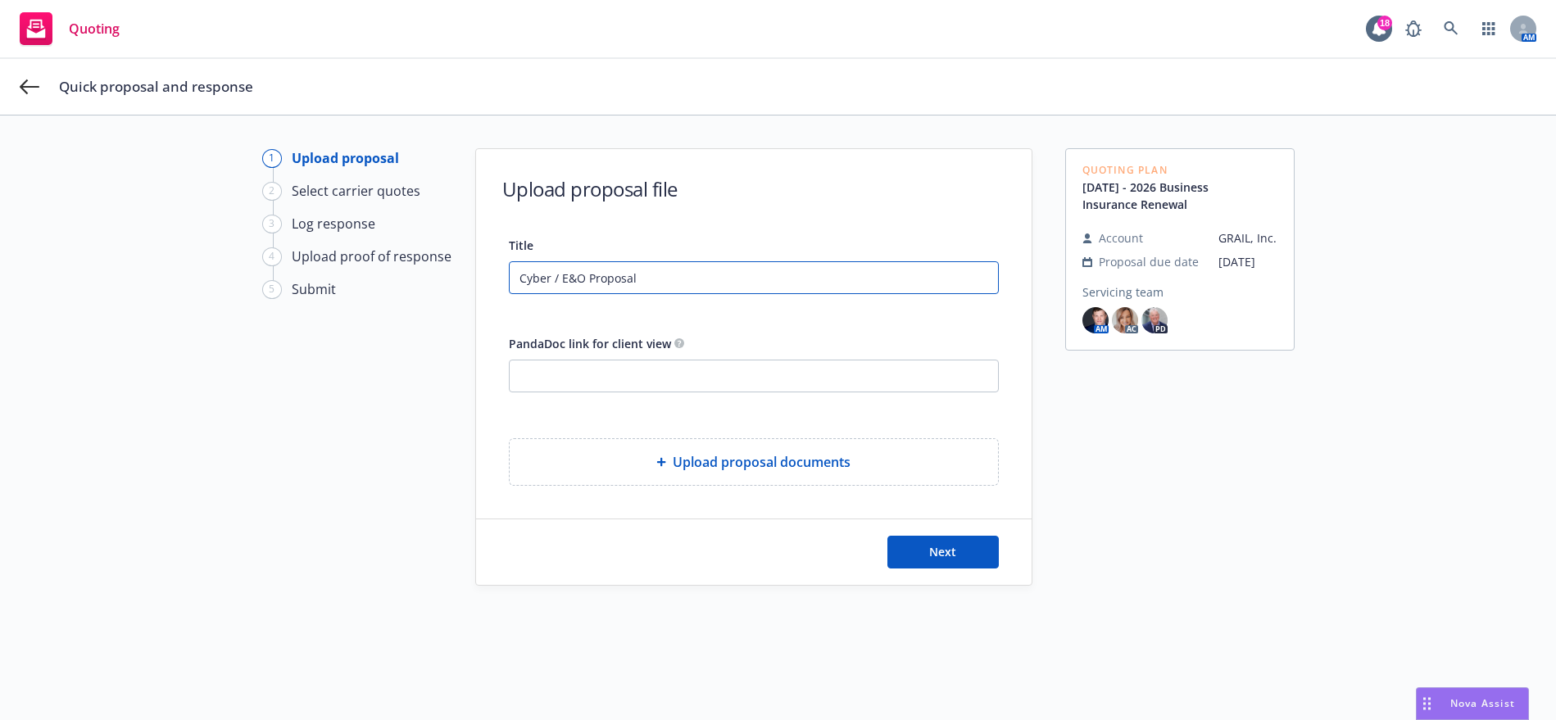
type input "Cyber / E&O Proposal"
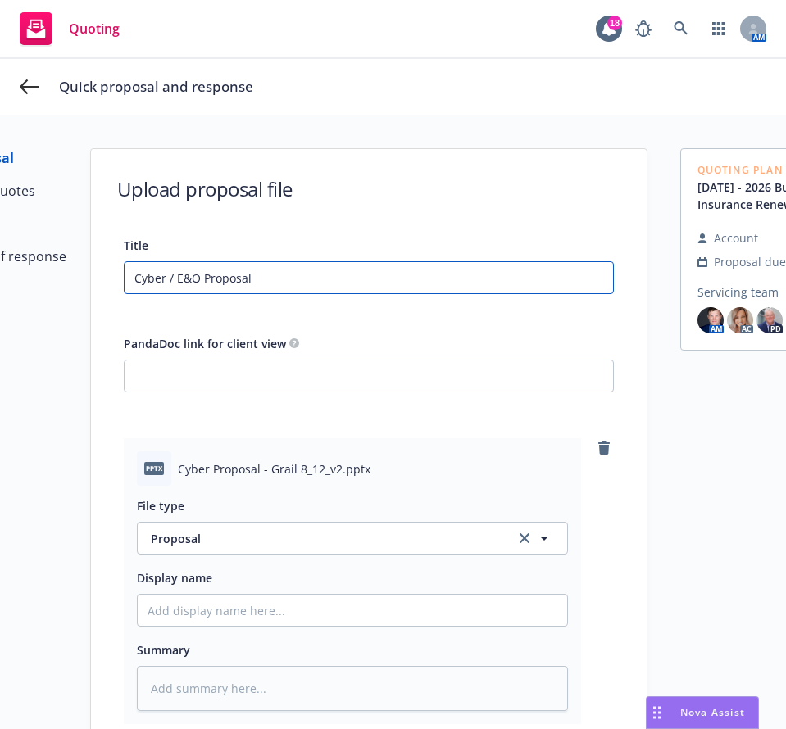
scroll to position [204, 0]
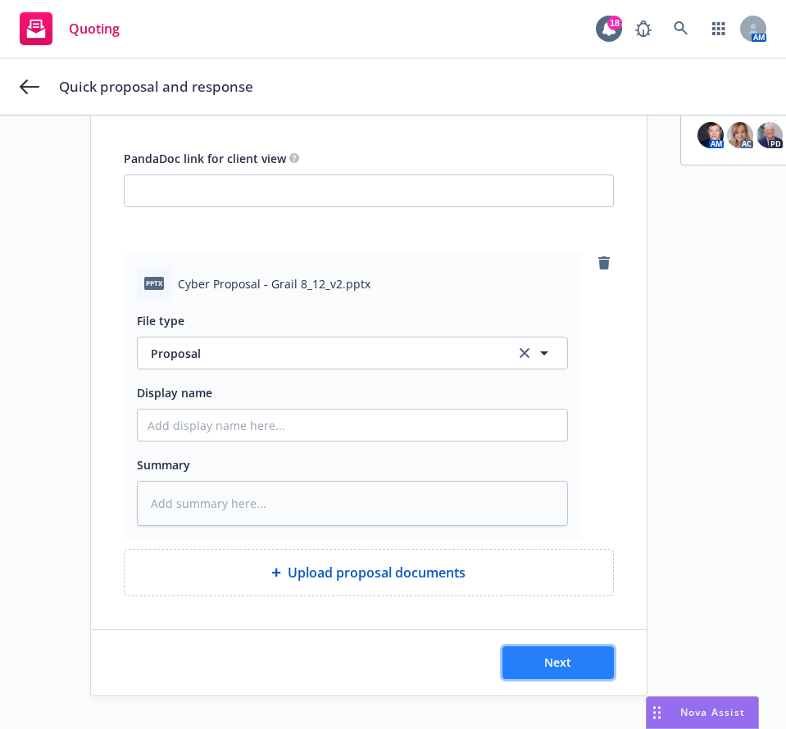
click at [544, 655] on span "Next" at bounding box center [557, 663] width 27 height 16
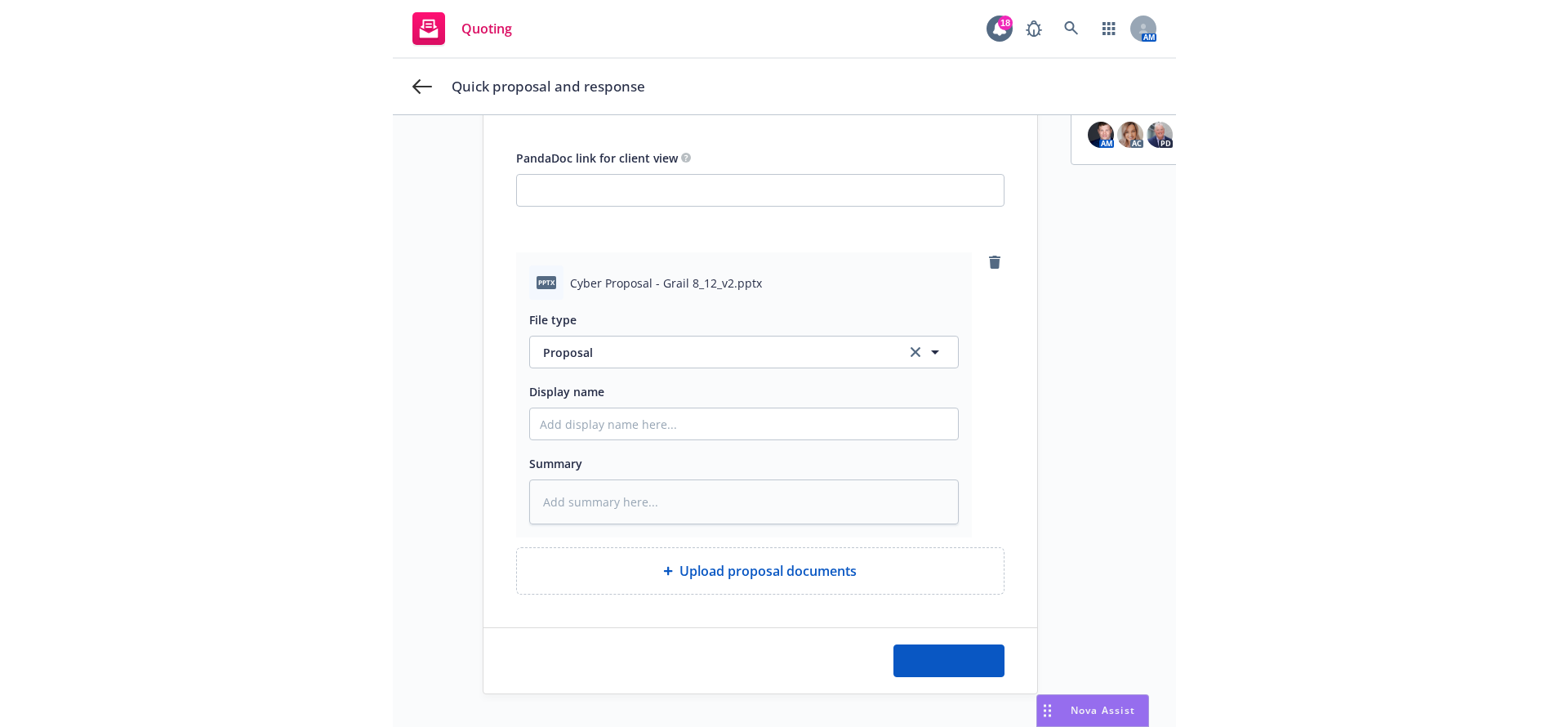
scroll to position [0, 0]
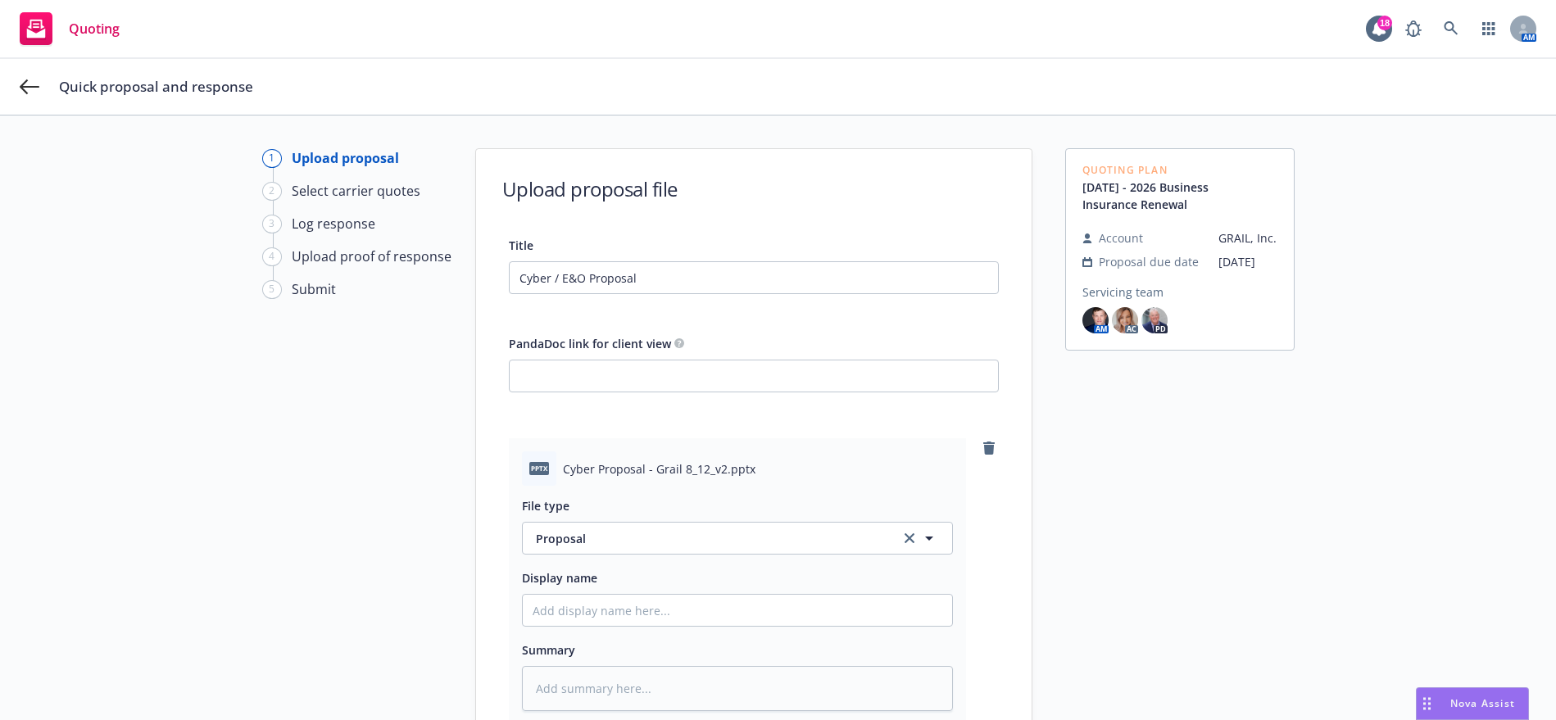
type textarea "x"
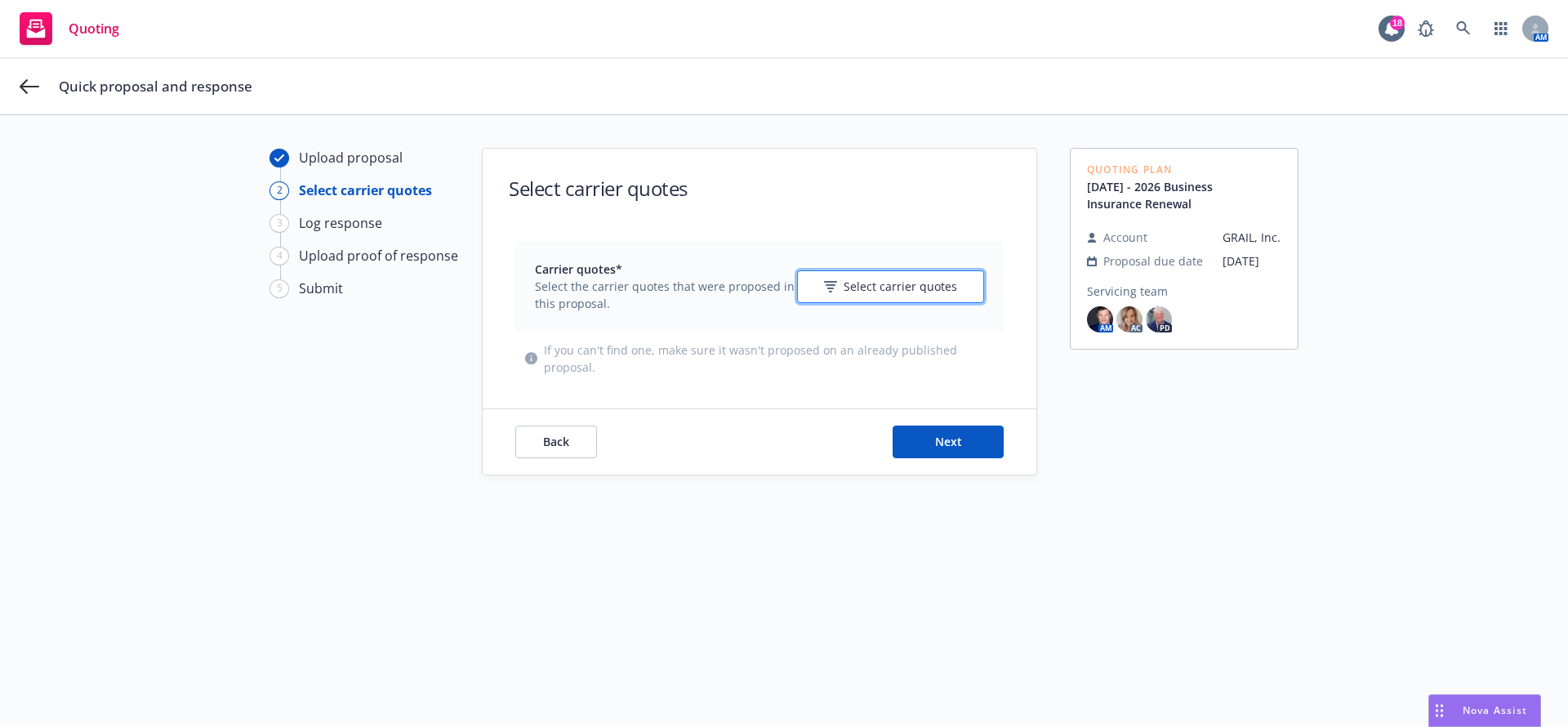
click at [783, 288] on span "Select carrier quotes" at bounding box center [900, 286] width 114 height 17
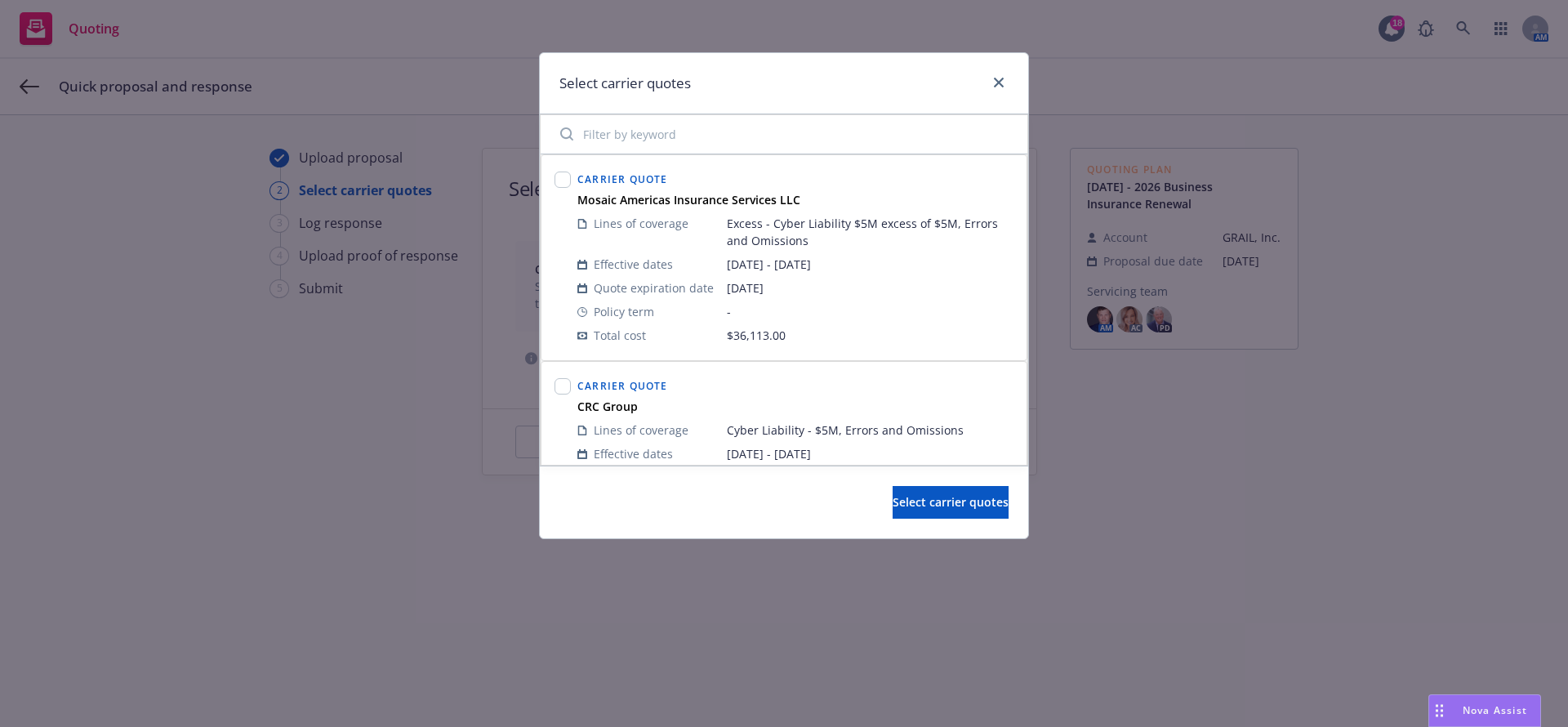
click at [683, 135] on input "Filter by keyword" at bounding box center [784, 134] width 468 height 33
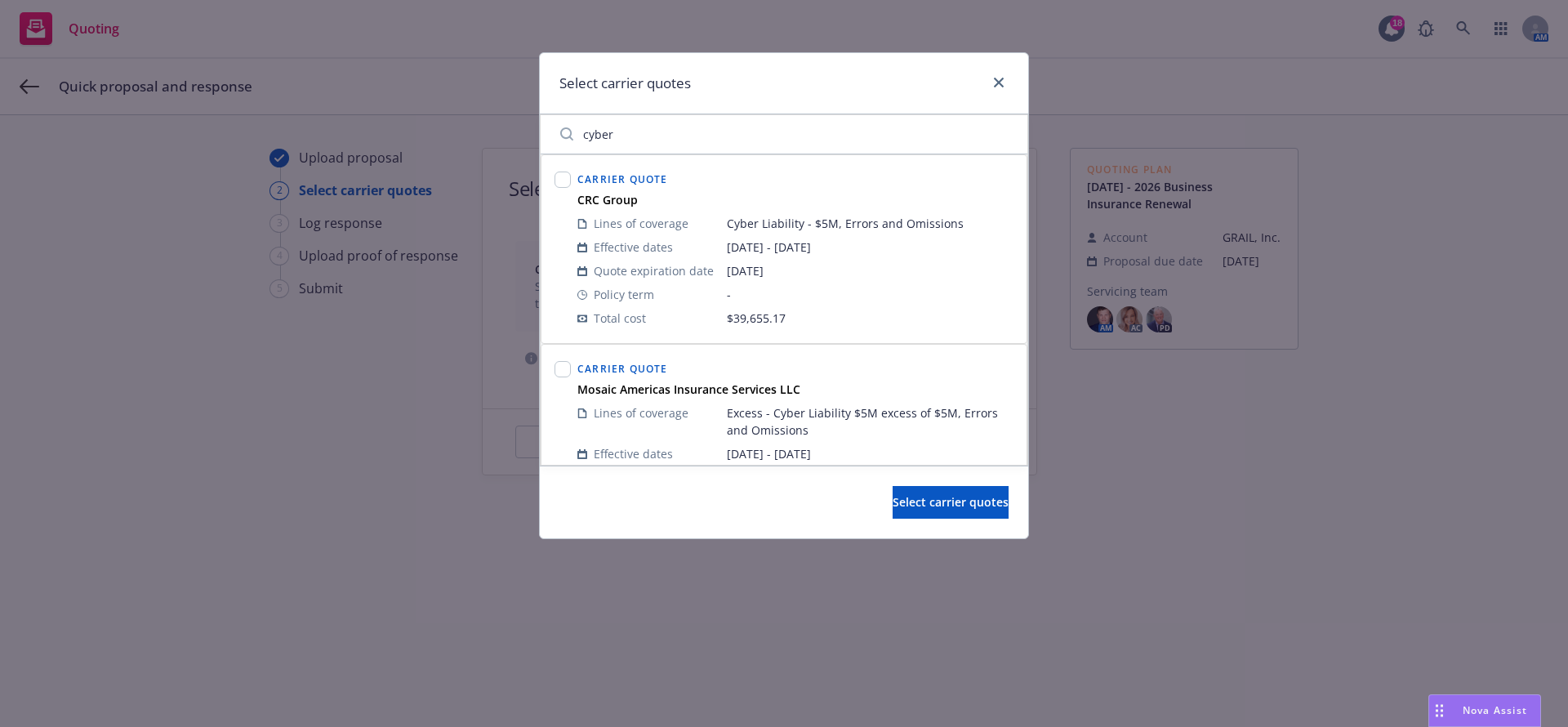
type input "cyber"
click at [558, 177] on input "checkbox" at bounding box center [562, 180] width 16 height 16
checkbox input "true"
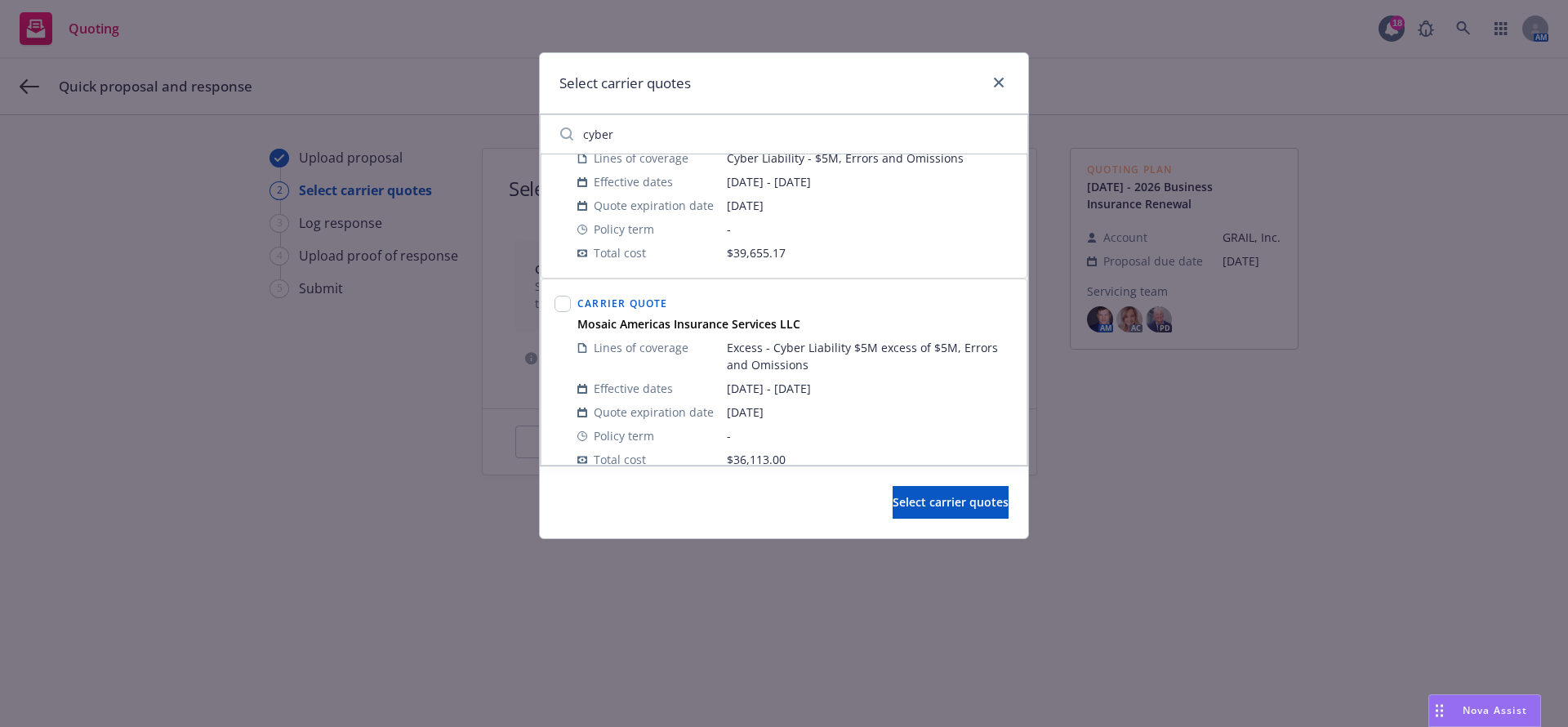
scroll to position [69, 0]
click at [571, 300] on div at bounding box center [562, 379] width 23 height 185
click at [555, 303] on input "checkbox" at bounding box center [562, 300] width 16 height 16
checkbox input "true"
click at [559, 300] on input "checkbox" at bounding box center [562, 299] width 16 height 16
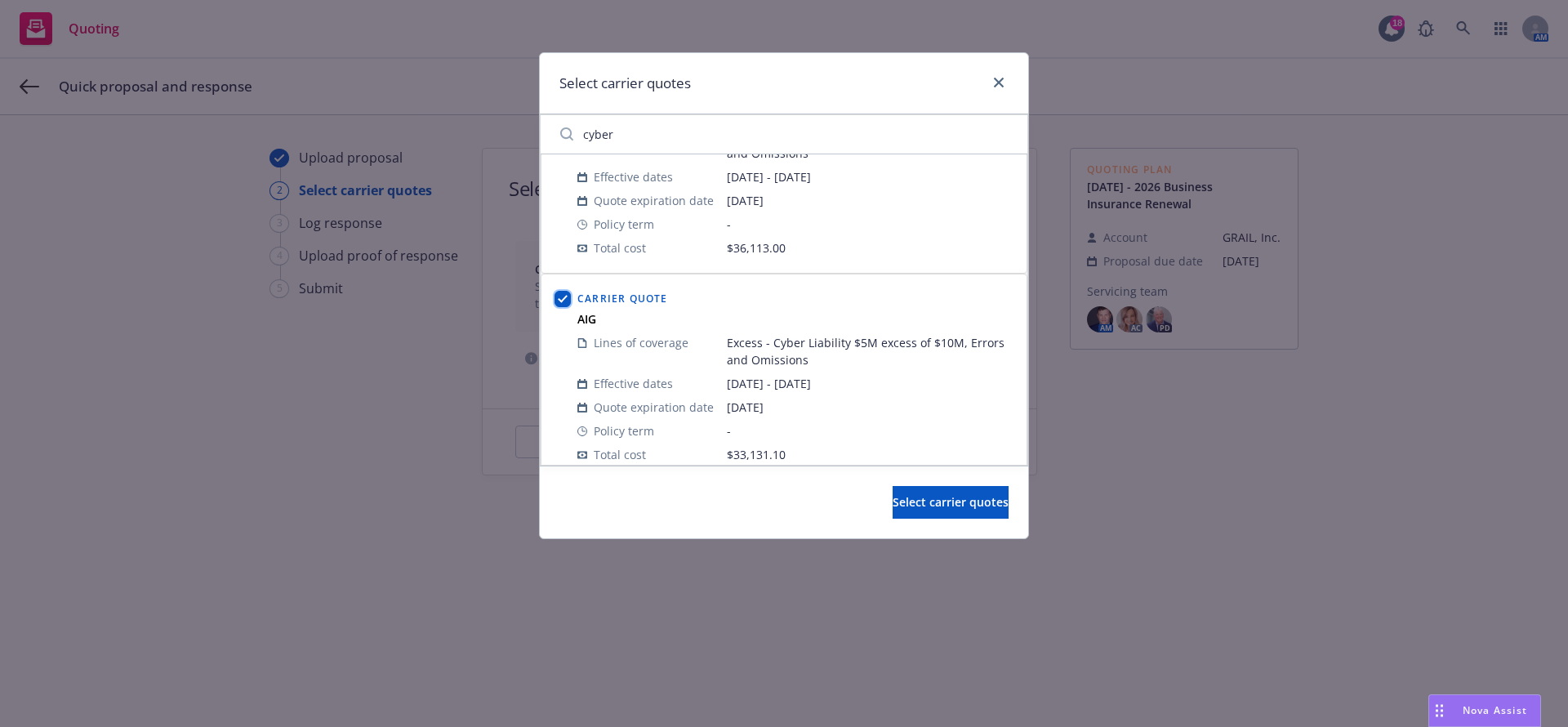
checkbox input "true"
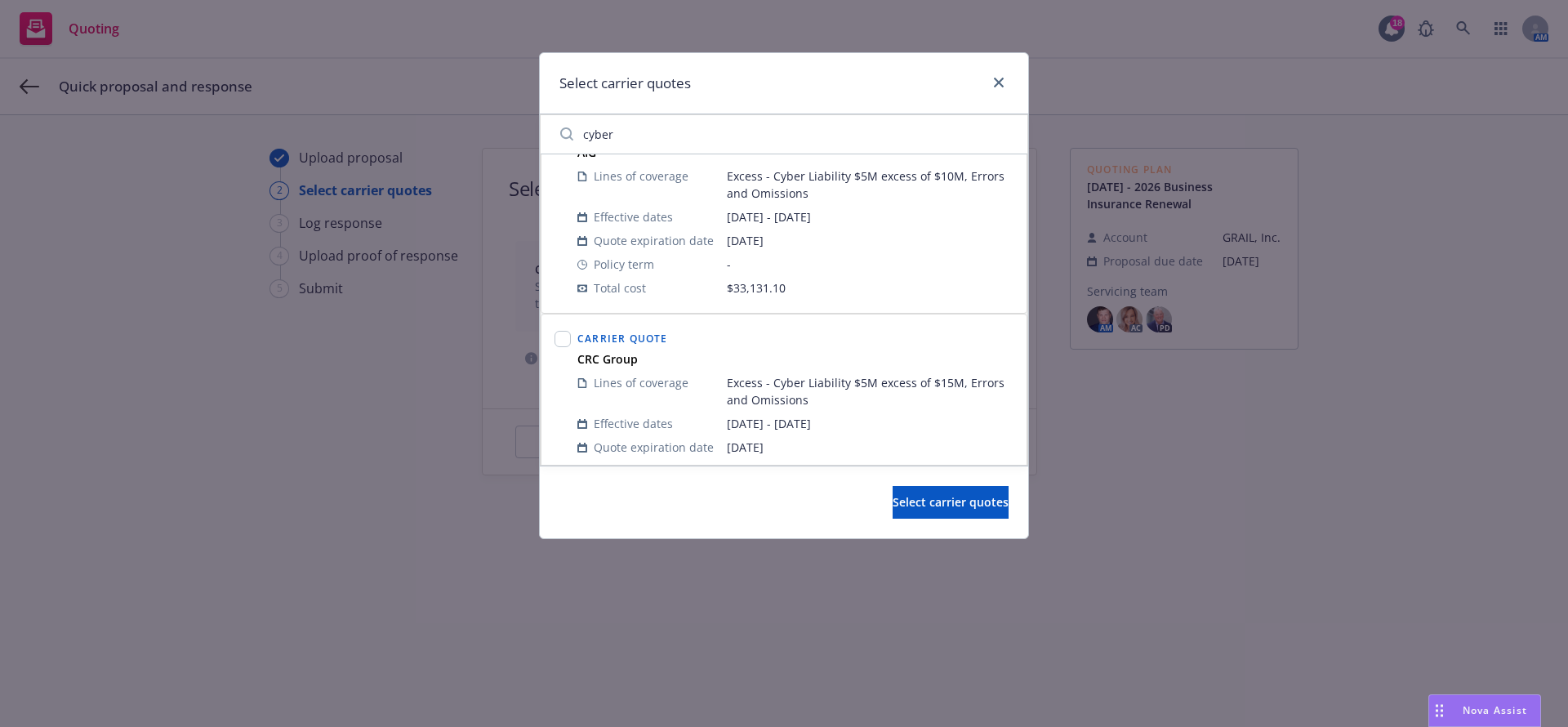
scroll to position [476, 0]
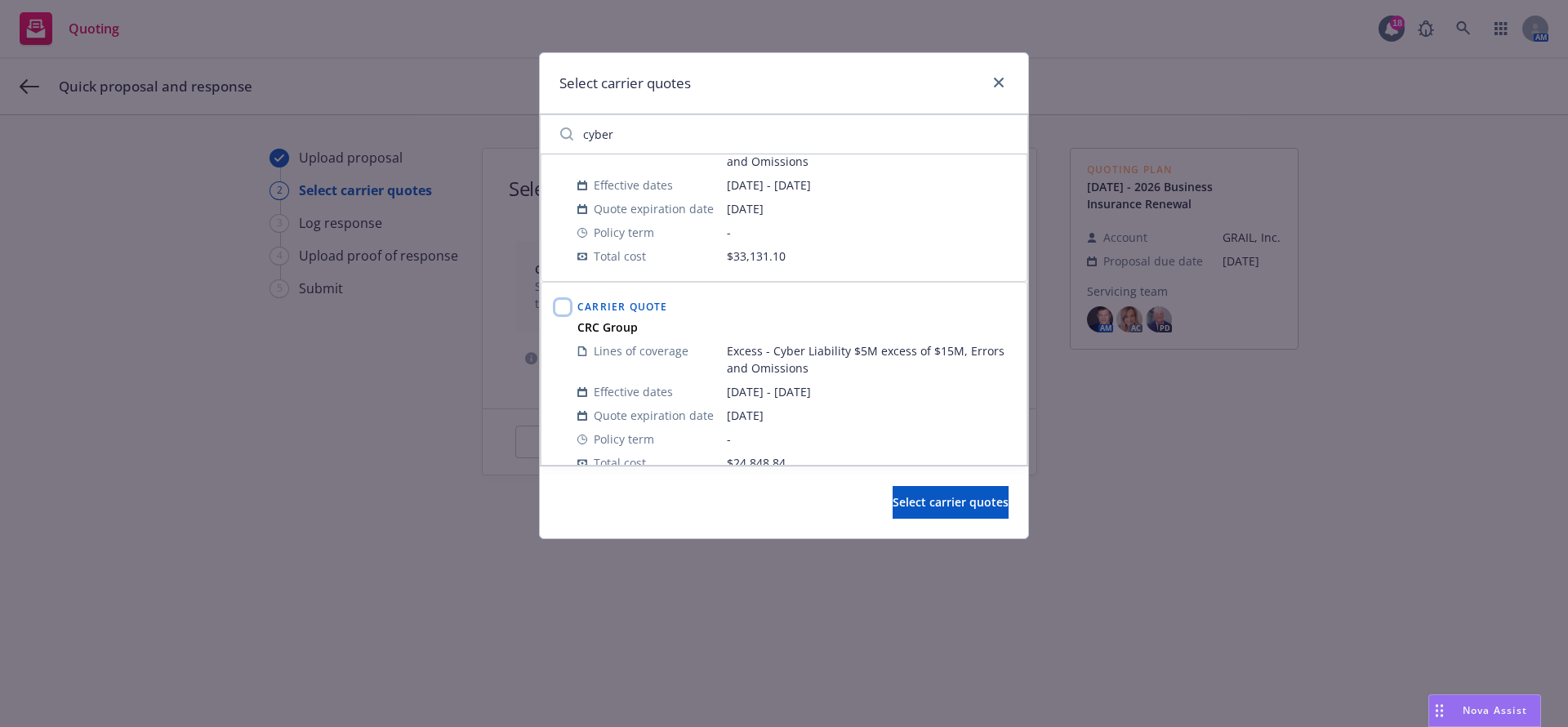
click at [567, 312] on input "checkbox" at bounding box center [562, 307] width 16 height 16
checkbox input "true"
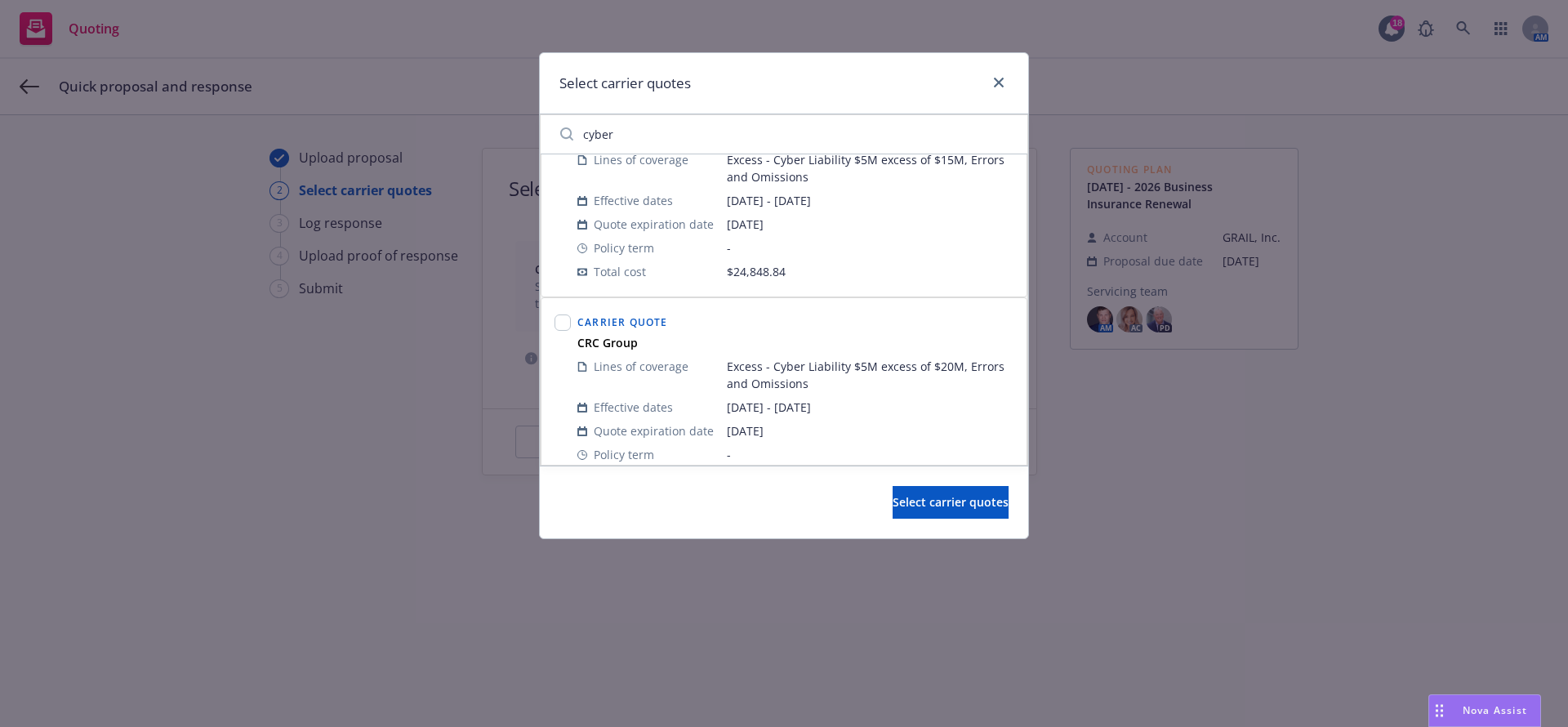
scroll to position [706, 0]
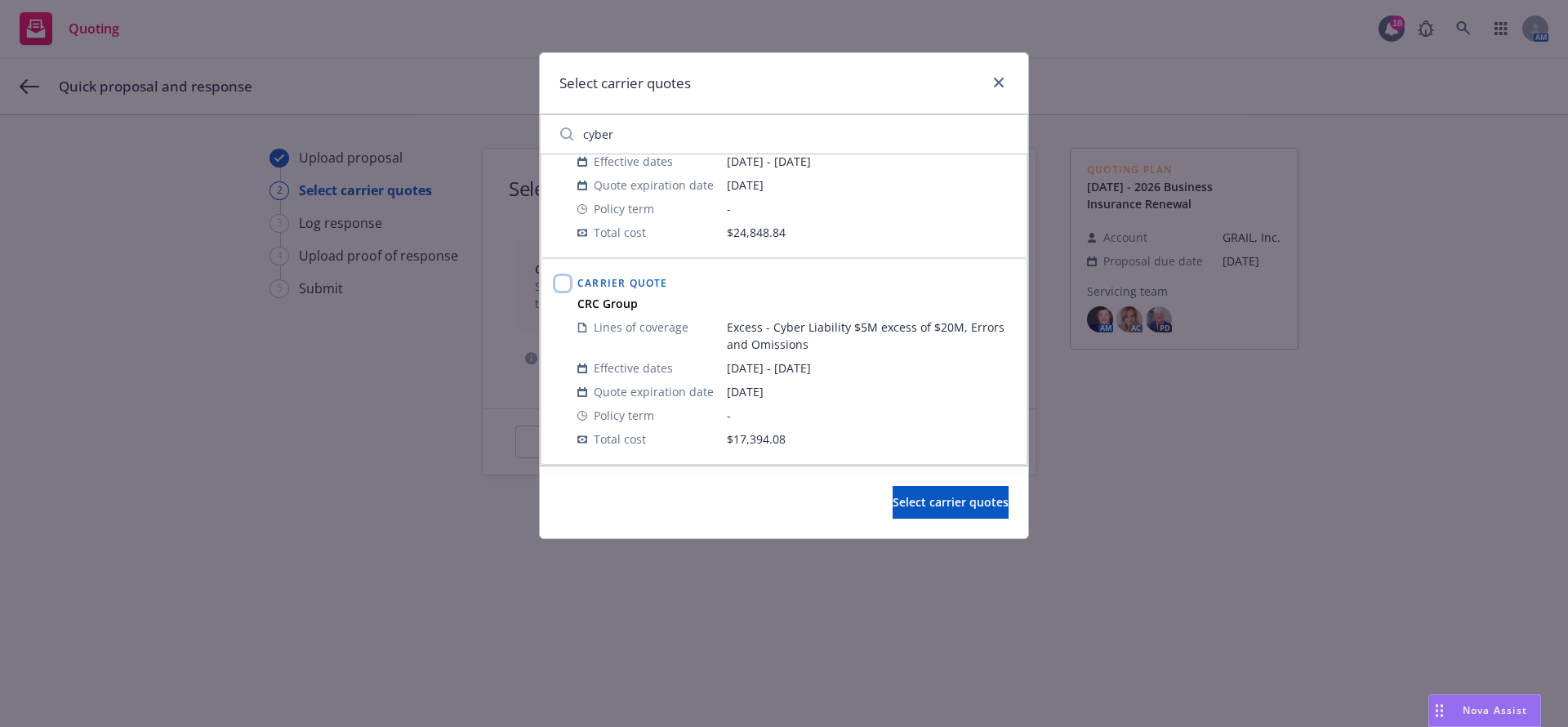
click at [567, 290] on input "checkbox" at bounding box center [562, 283] width 16 height 16
checkbox input "true"
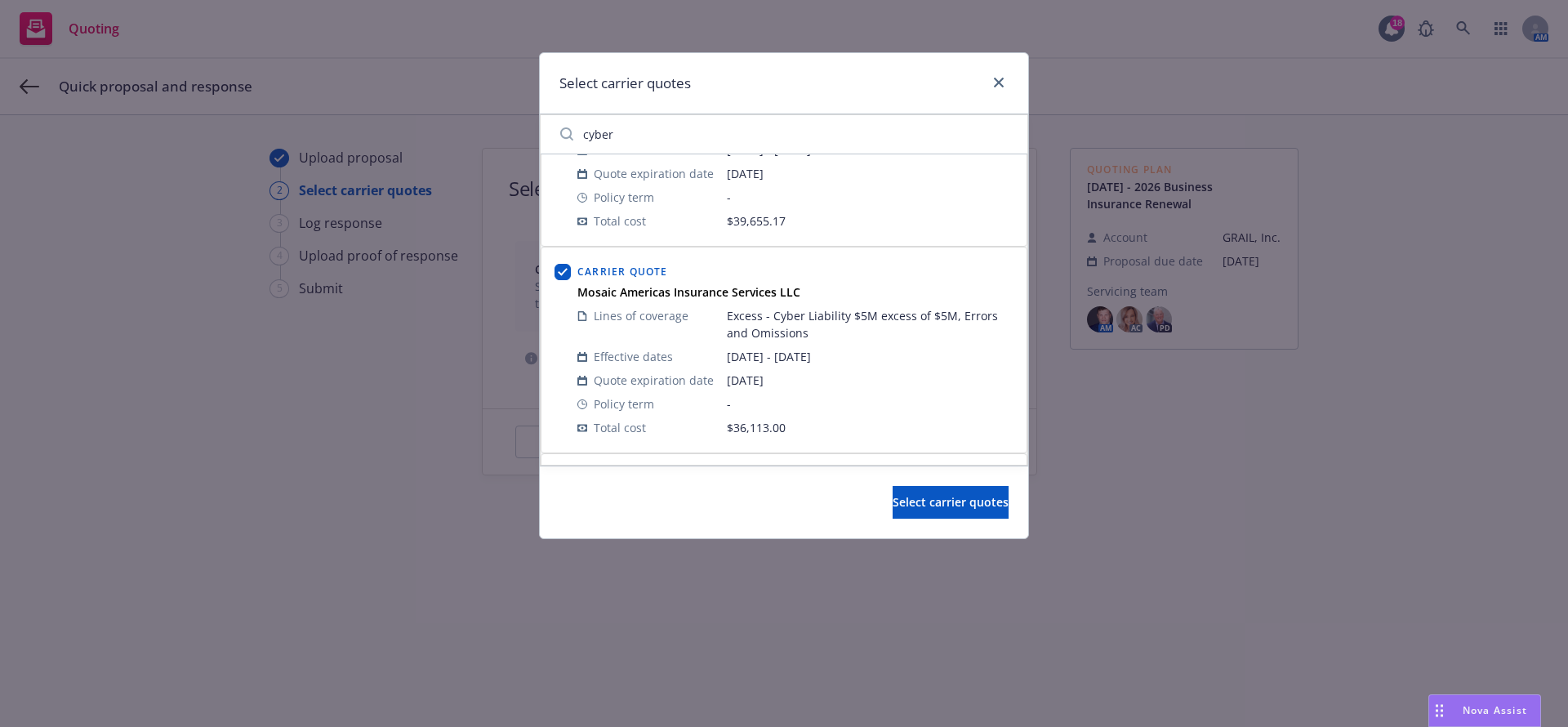
scroll to position [0, 0]
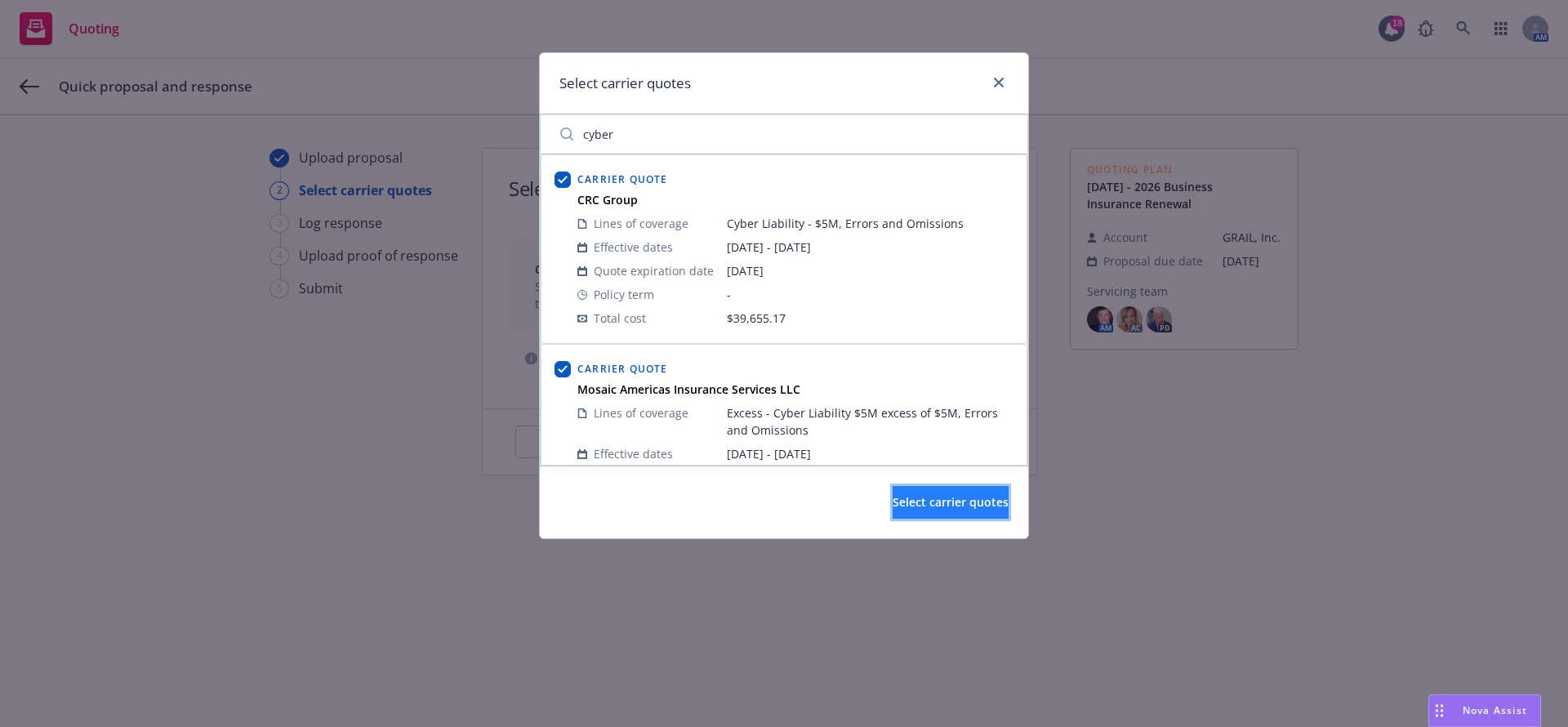
click at [783, 497] on span "Select carrier quotes" at bounding box center [951, 503] width 116 height 16
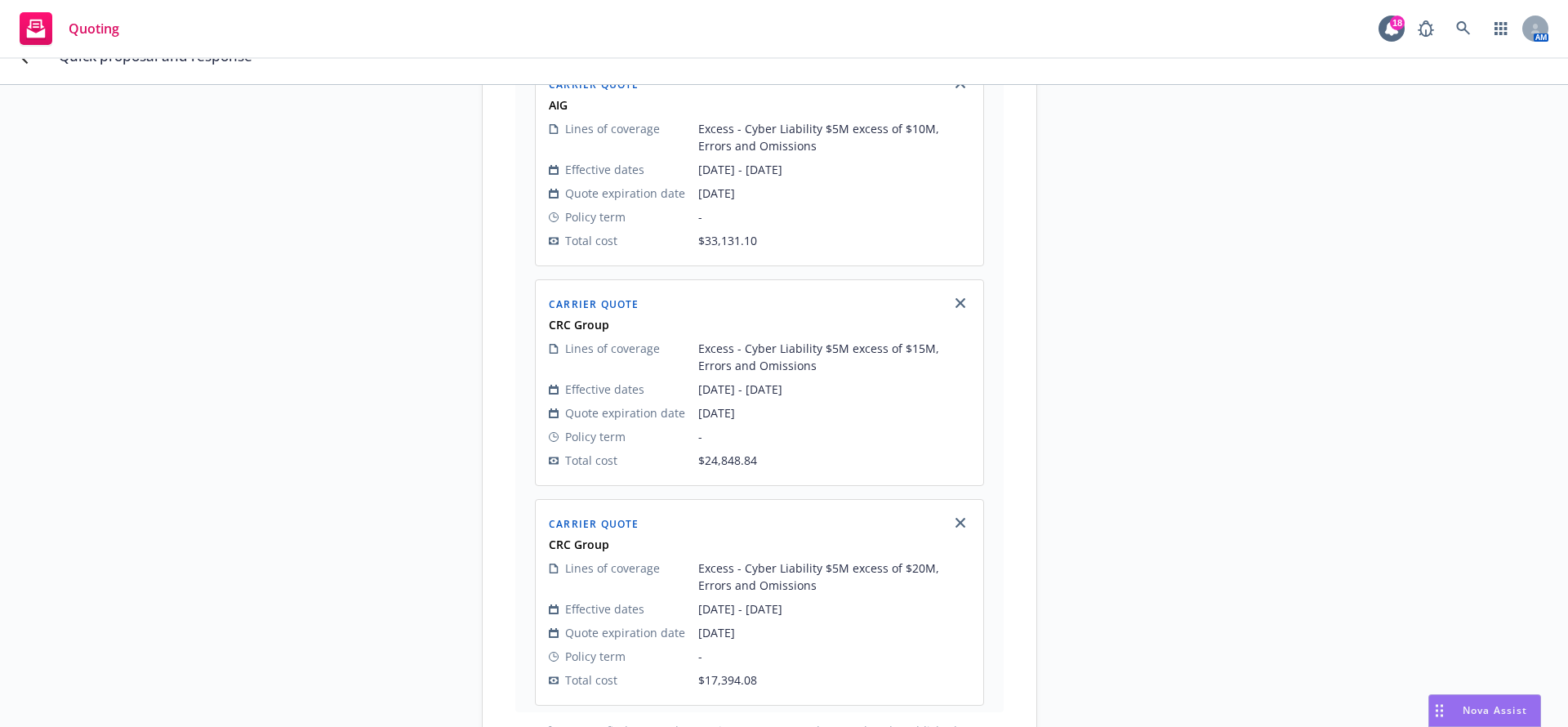
scroll to position [863, 0]
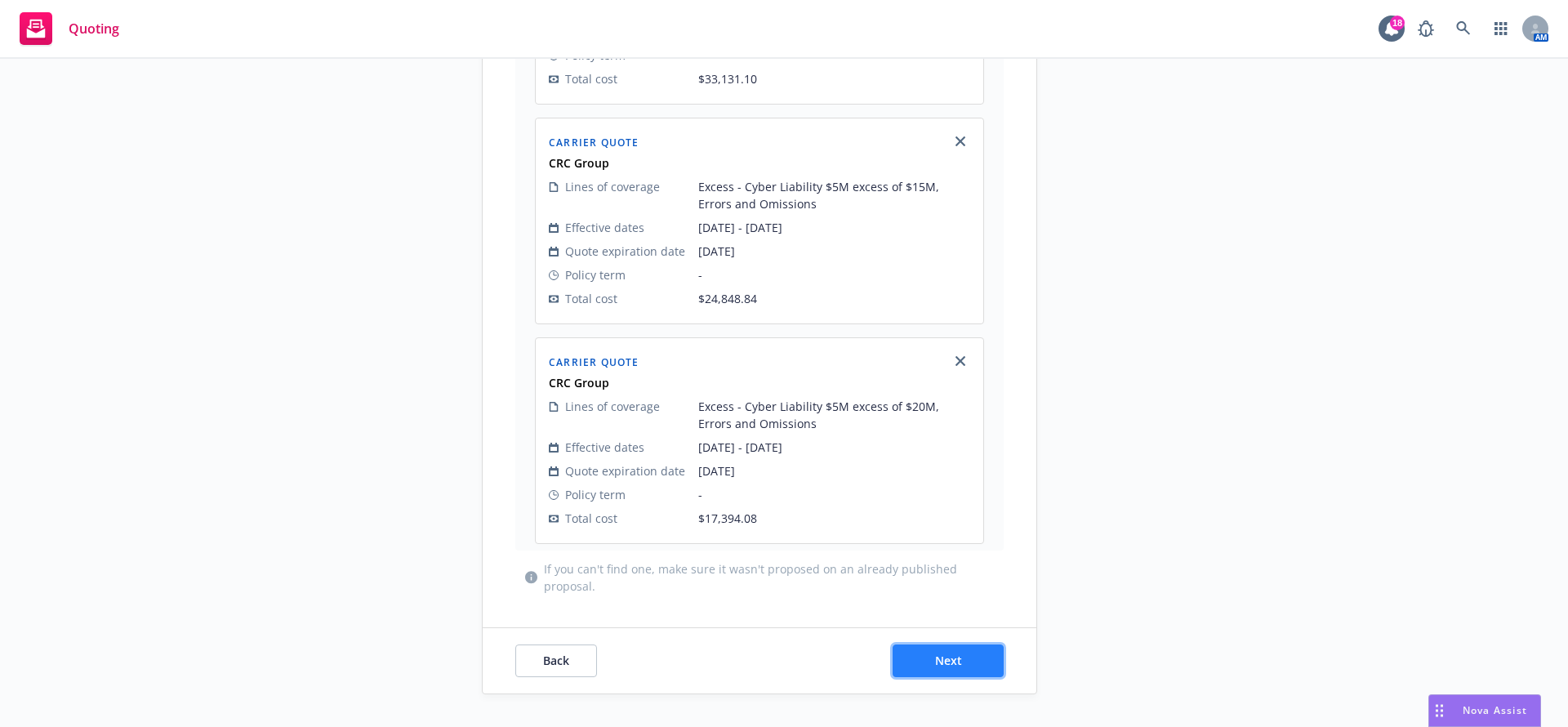
click at [783, 668] on button "Next" at bounding box center [948, 660] width 111 height 33
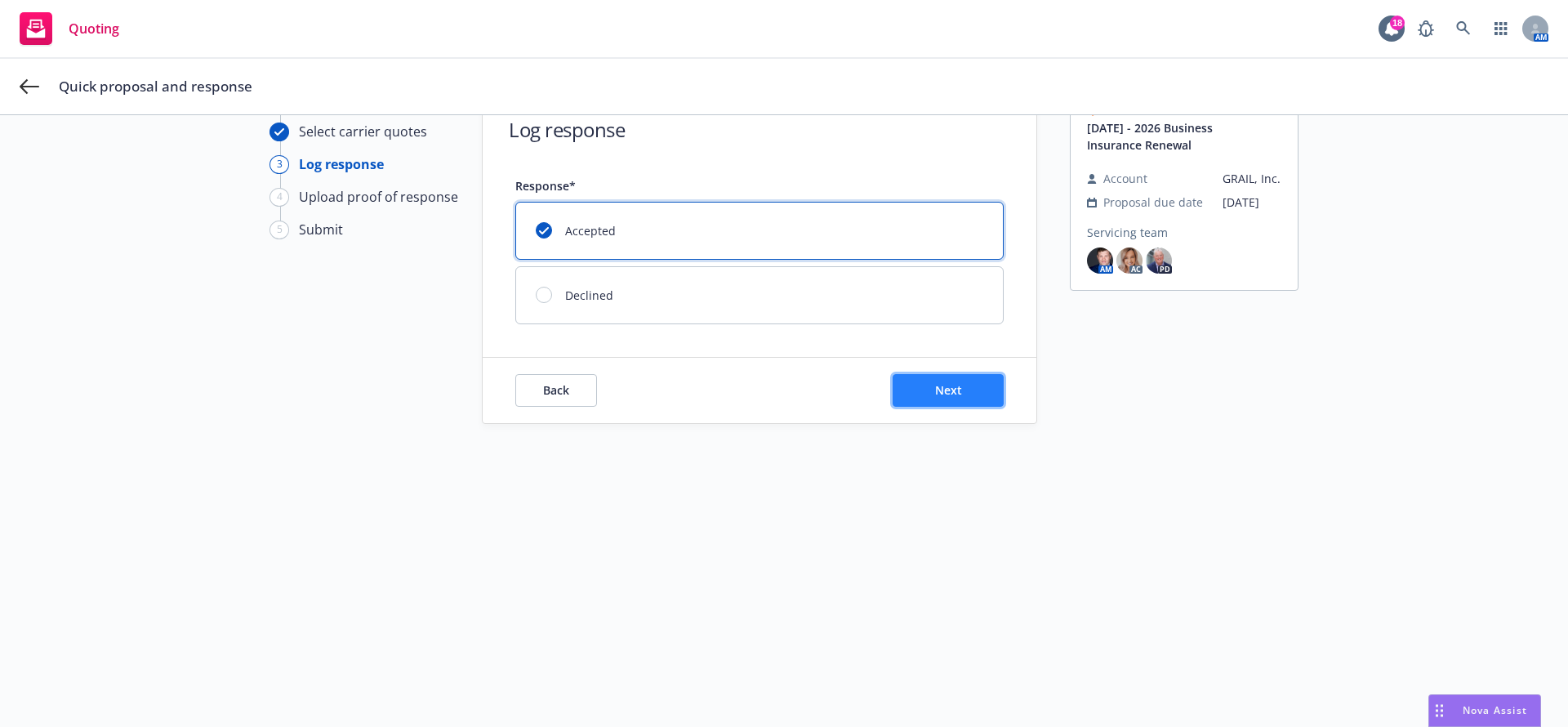
click at [783, 399] on button "Next" at bounding box center [948, 390] width 111 height 33
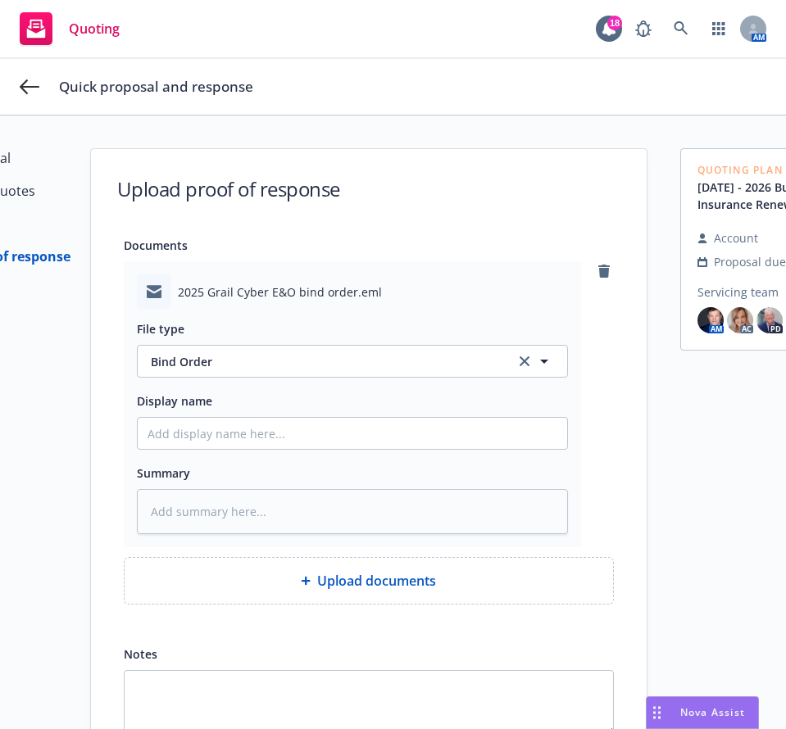
scroll to position [158, 0]
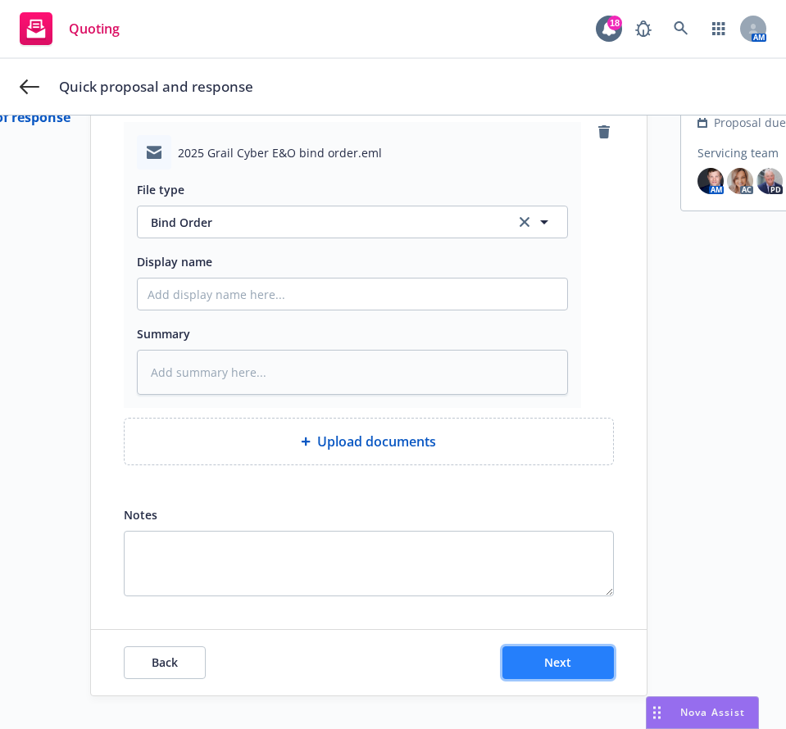
click at [555, 655] on span "Next" at bounding box center [557, 663] width 27 height 16
type textarea "x"
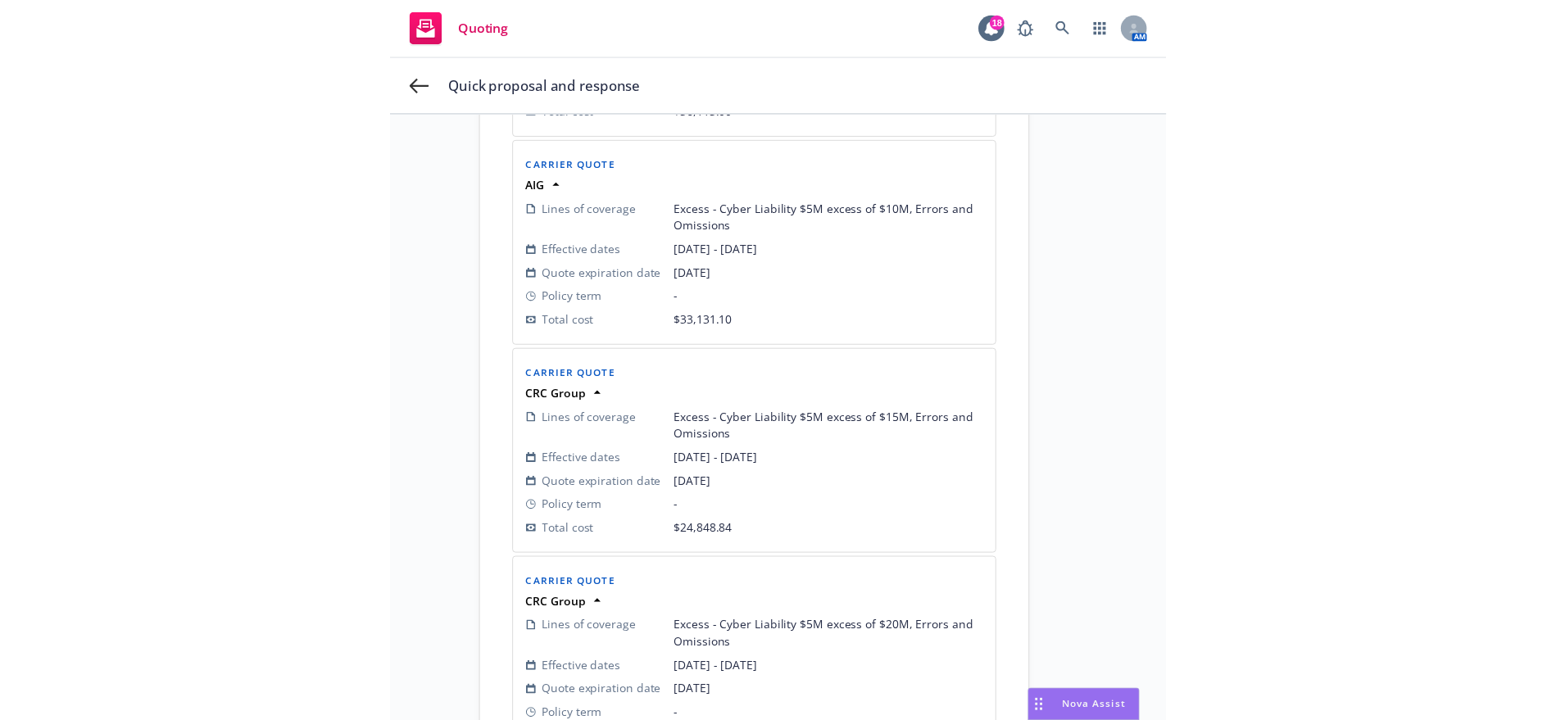
scroll to position [1038, 0]
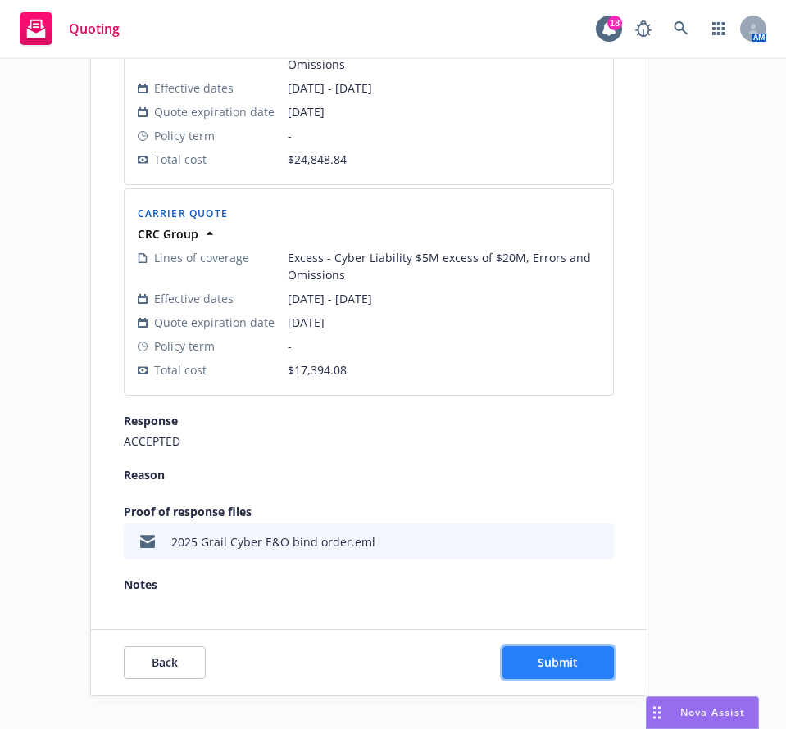
click at [549, 655] on span "Submit" at bounding box center [557, 663] width 40 height 16
